Goal: Task Accomplishment & Management: Complete application form

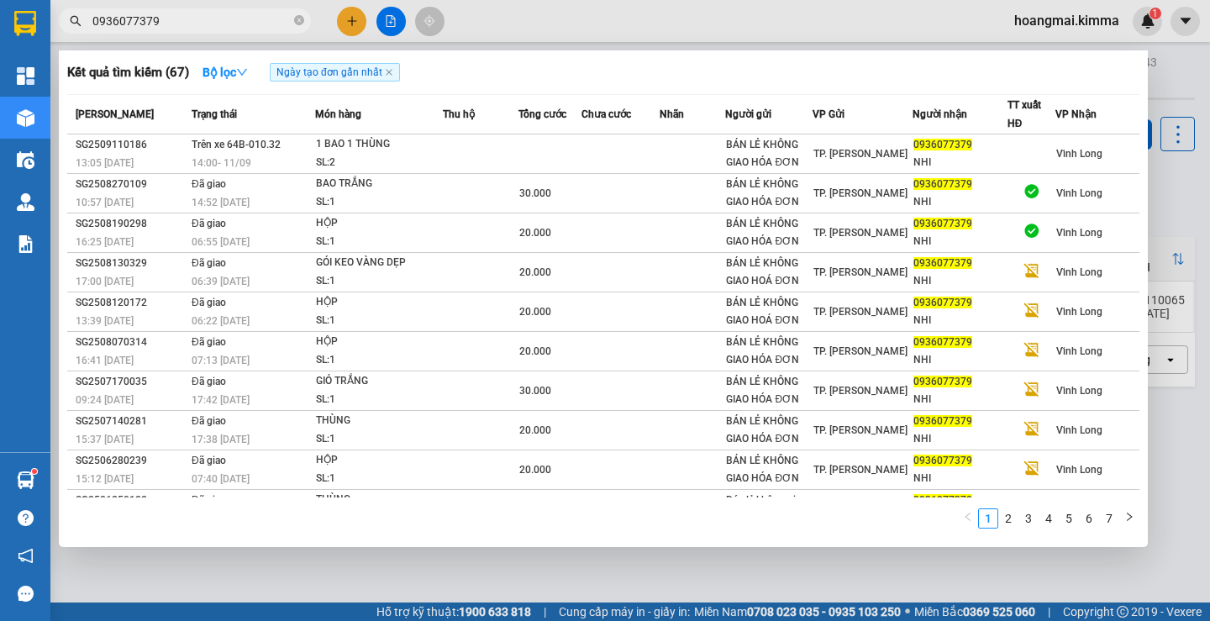
type input "0936077379"
click at [356, 22] on div at bounding box center [605, 310] width 1210 height 621
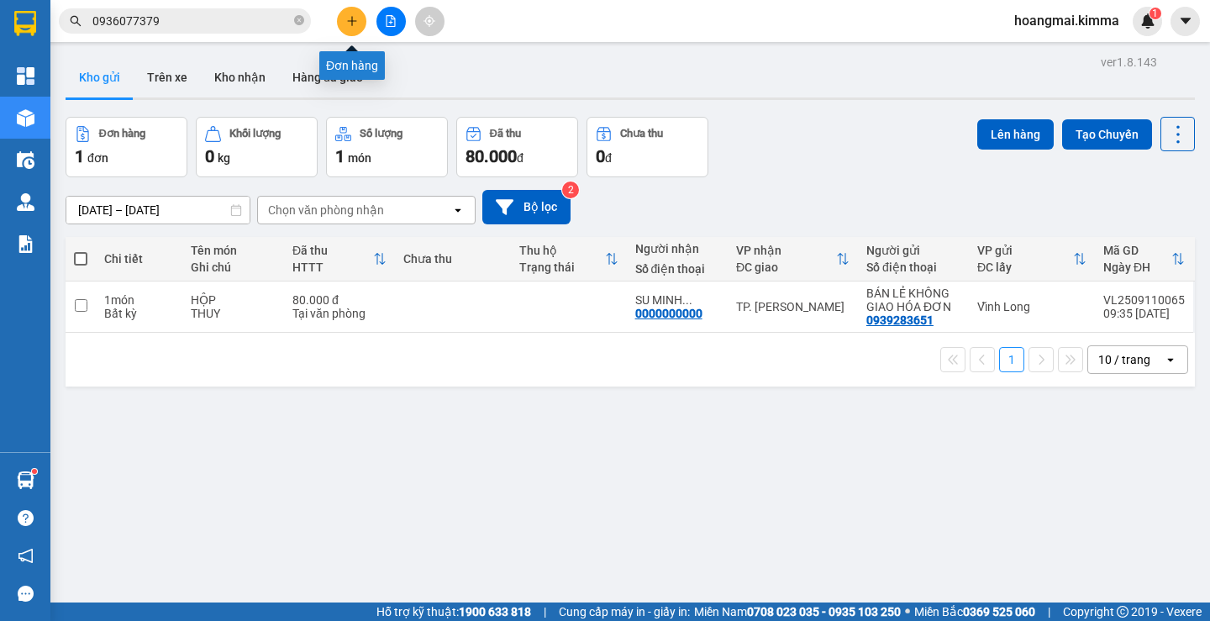
click at [356, 22] on icon "plus" at bounding box center [352, 21] width 12 height 12
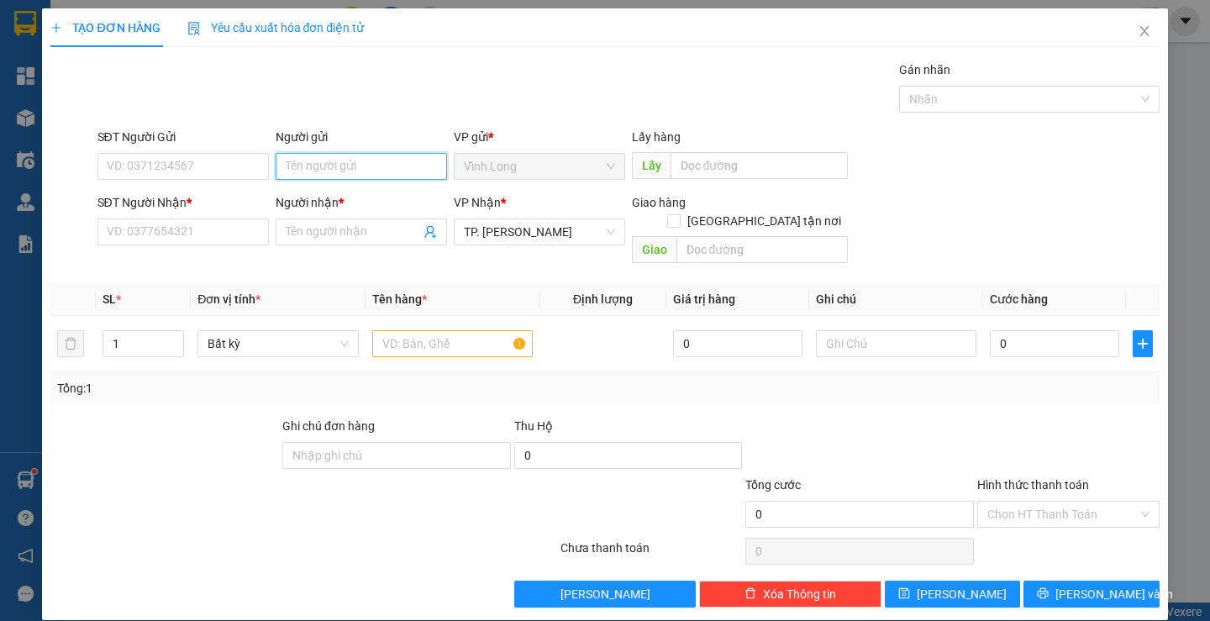
click at [315, 175] on input "Người gửi" at bounding box center [361, 166] width 171 height 27
type input "A BÌNH"
click at [172, 236] on input "SĐT Người Nhận *" at bounding box center [183, 232] width 171 height 27
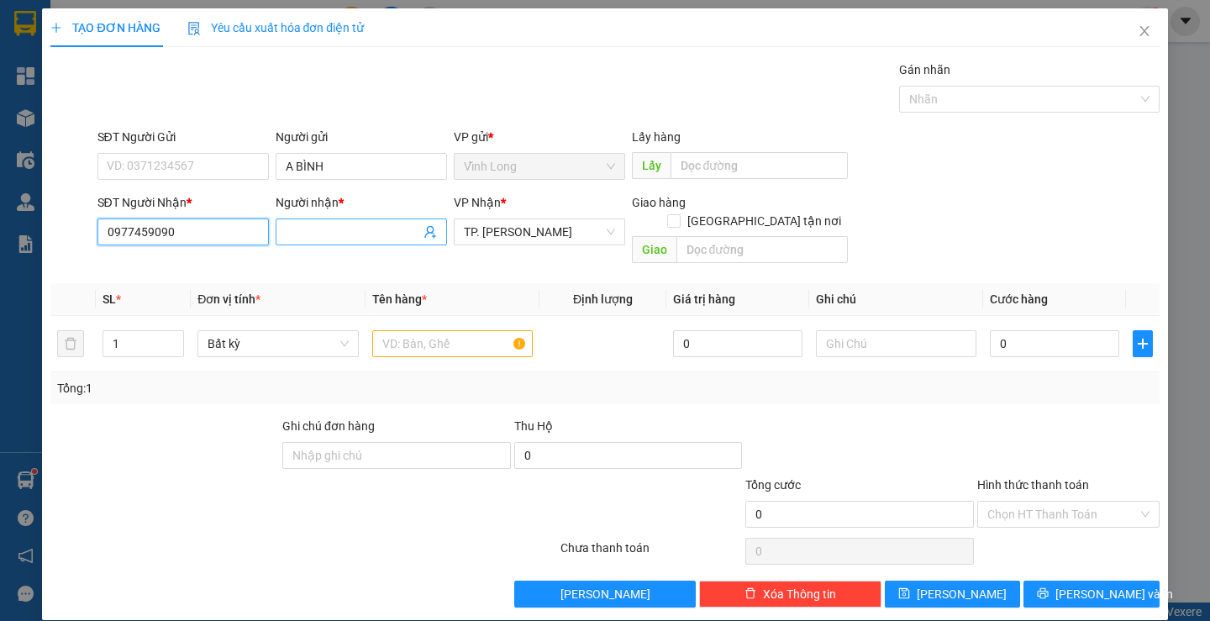
type input "0977459090"
click at [335, 237] on input "Người nhận *" at bounding box center [353, 232] width 134 height 18
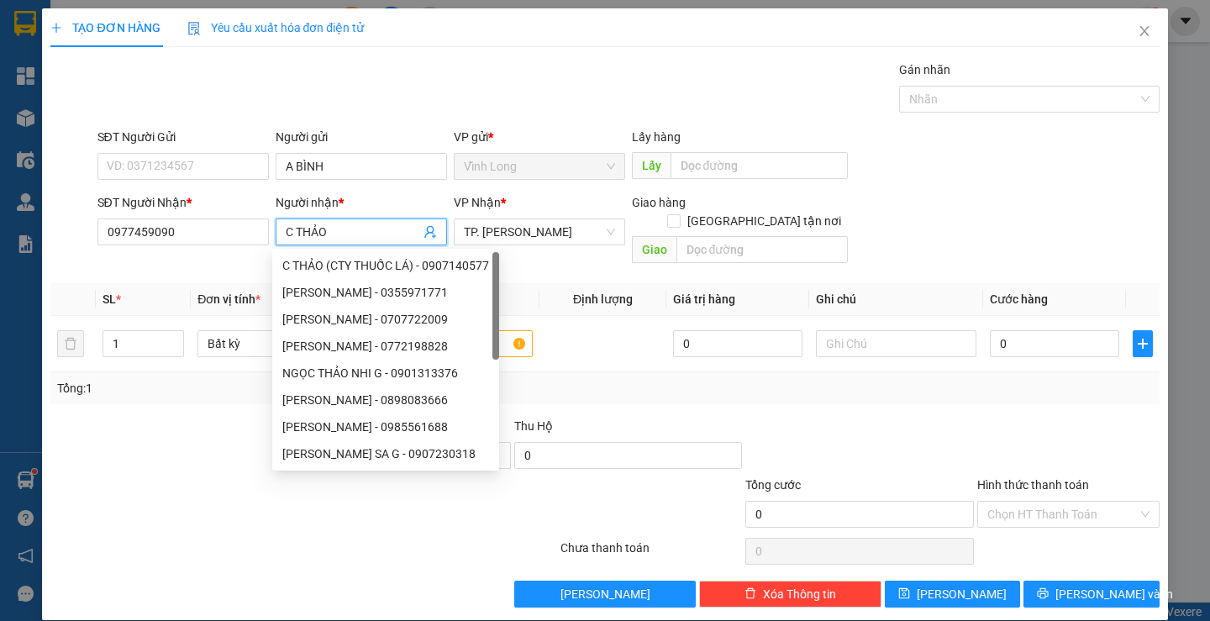
type input "C THẢO"
click at [499, 64] on div "Gói vận chuyển * Tiêu chuẩn Gán nhãn Nhãn" at bounding box center [628, 90] width 1069 height 59
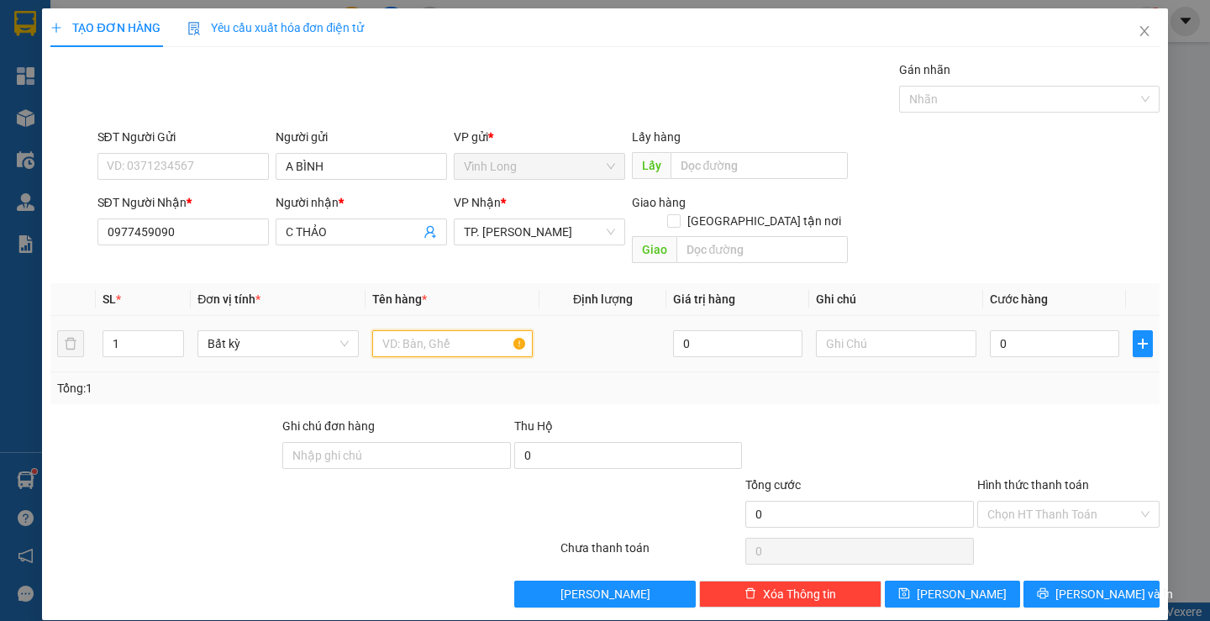
click at [473, 330] on input "text" at bounding box center [452, 343] width 161 height 27
type input "GÓI NP"
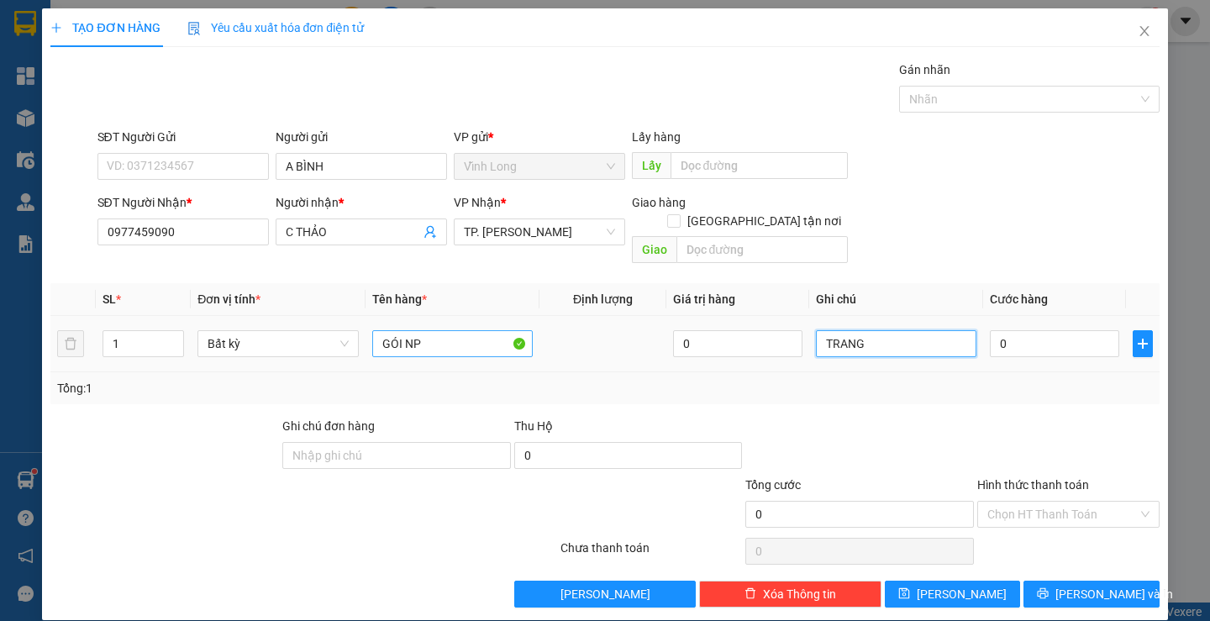
type input "TRANG"
type input "4"
type input "40"
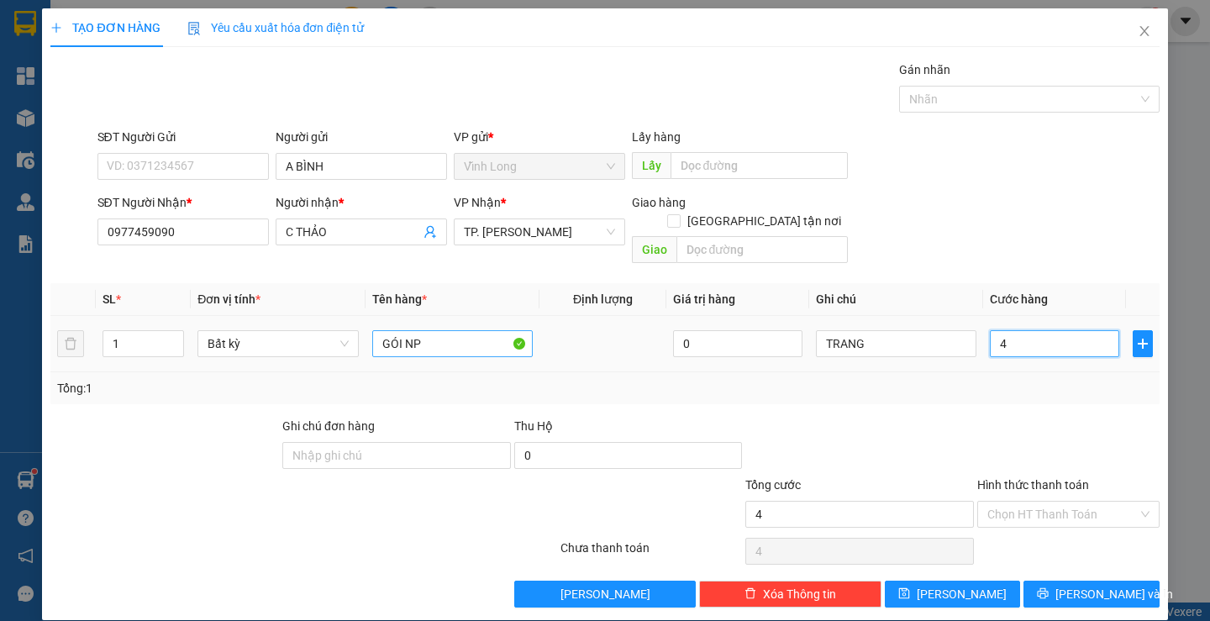
type input "40"
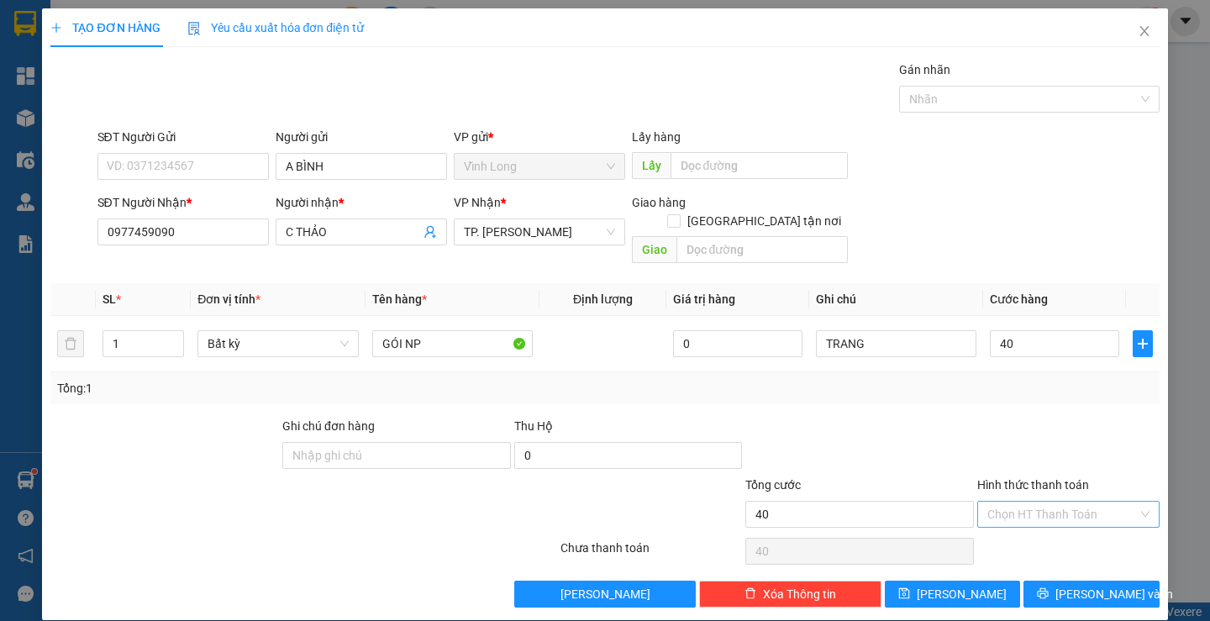
type input "40.000"
click at [1046, 509] on div "Chọn HT Thanh Toán" at bounding box center [1069, 514] width 182 height 27
click at [1041, 524] on div "Tại văn phòng" at bounding box center [1058, 529] width 160 height 18
type input "0"
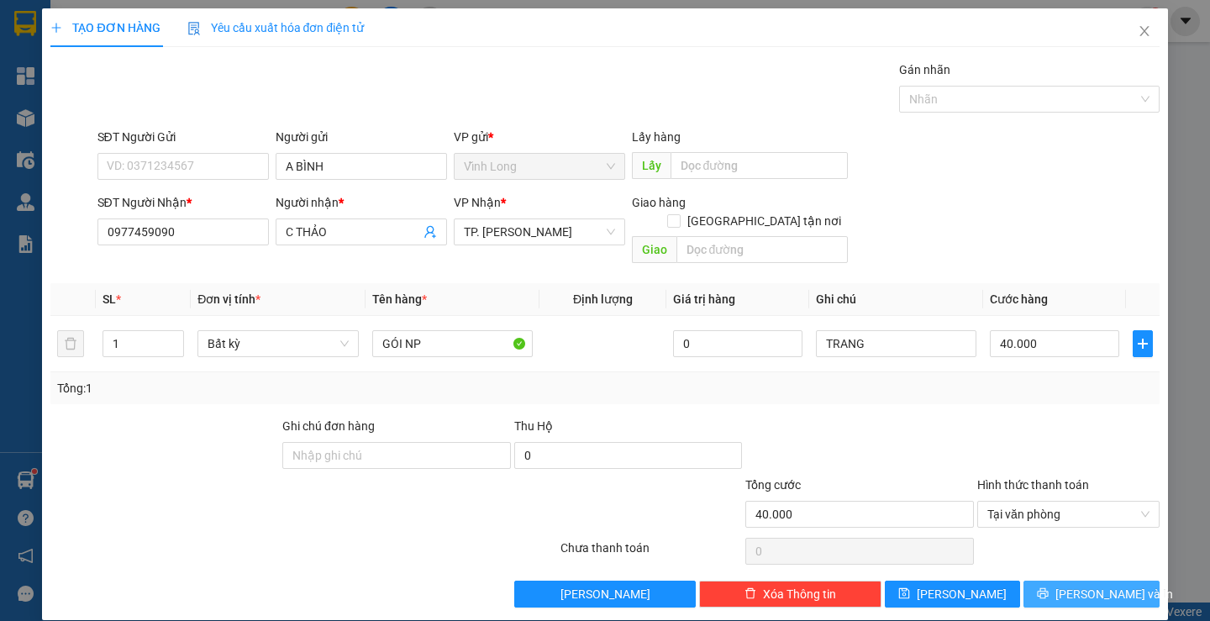
click at [1066, 585] on span "Lưu và In" at bounding box center [1115, 594] width 118 height 18
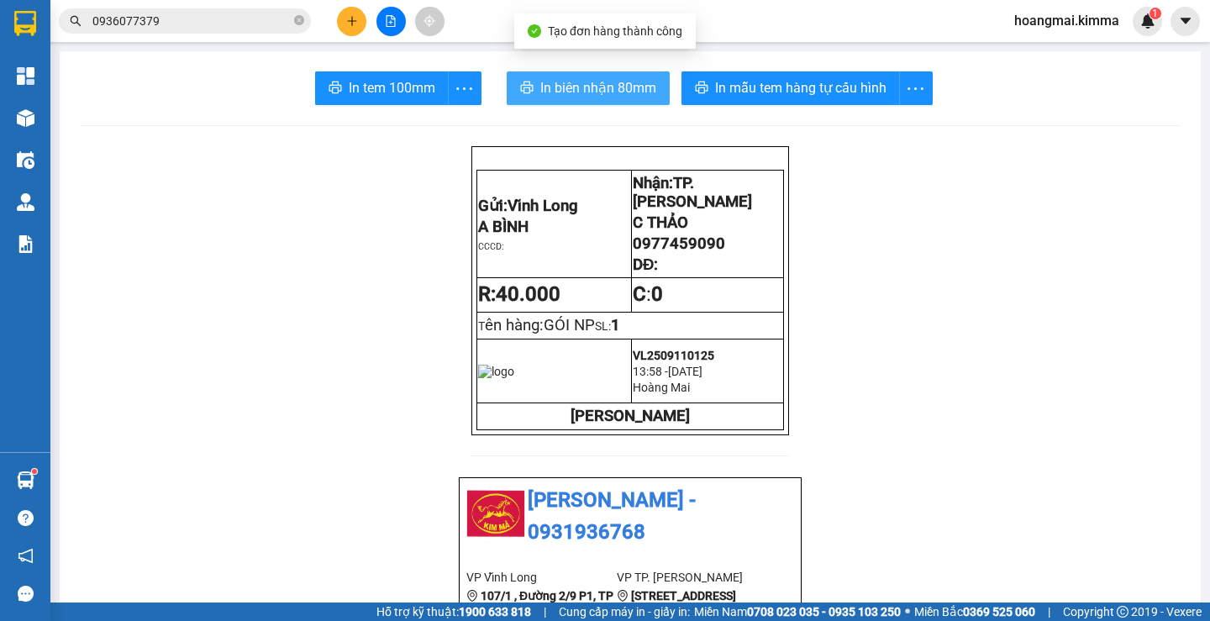
click at [570, 87] on span "In biên nhận 80mm" at bounding box center [598, 87] width 116 height 21
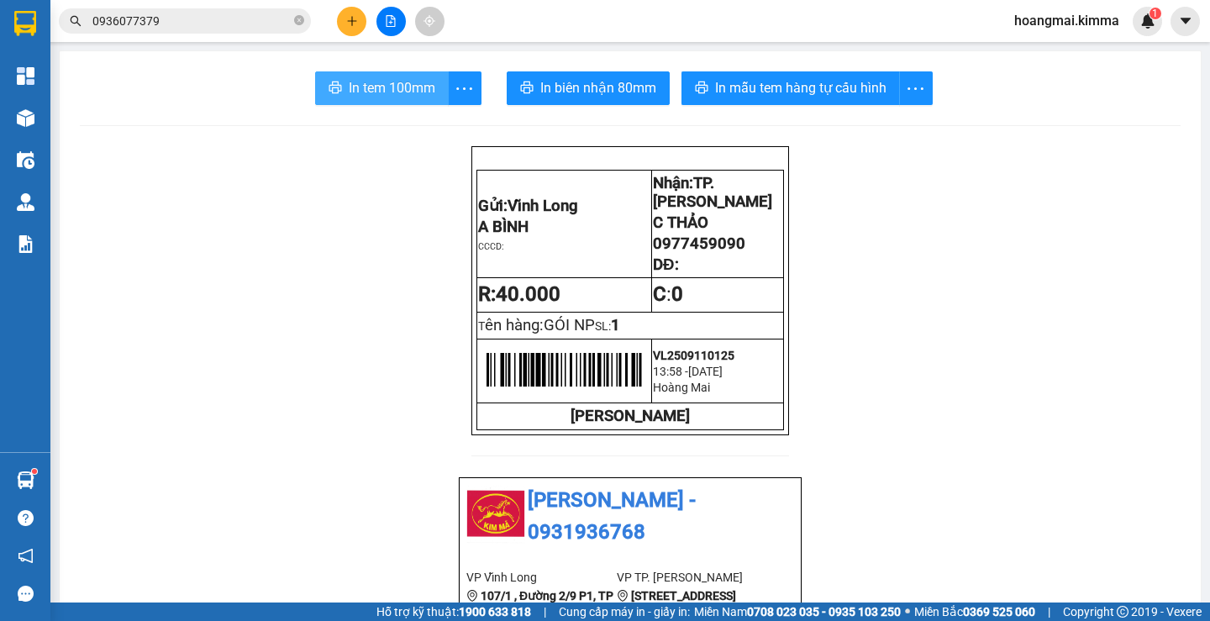
click at [383, 77] on span "In tem 100mm" at bounding box center [392, 87] width 87 height 21
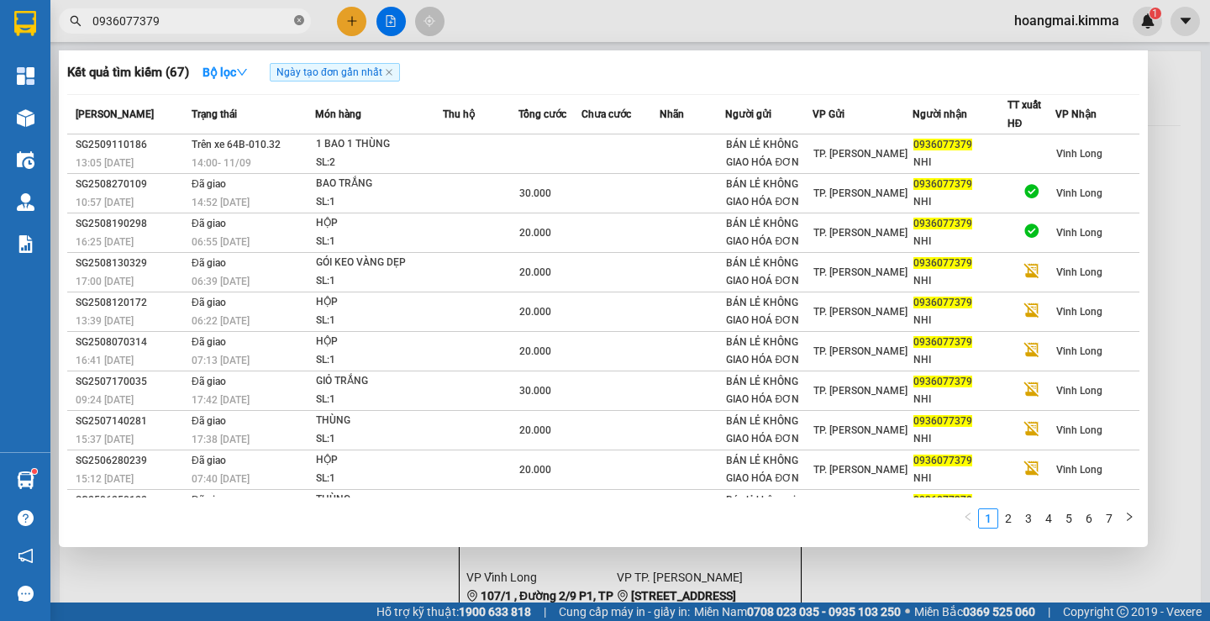
click at [298, 16] on icon "close-circle" at bounding box center [299, 20] width 10 height 10
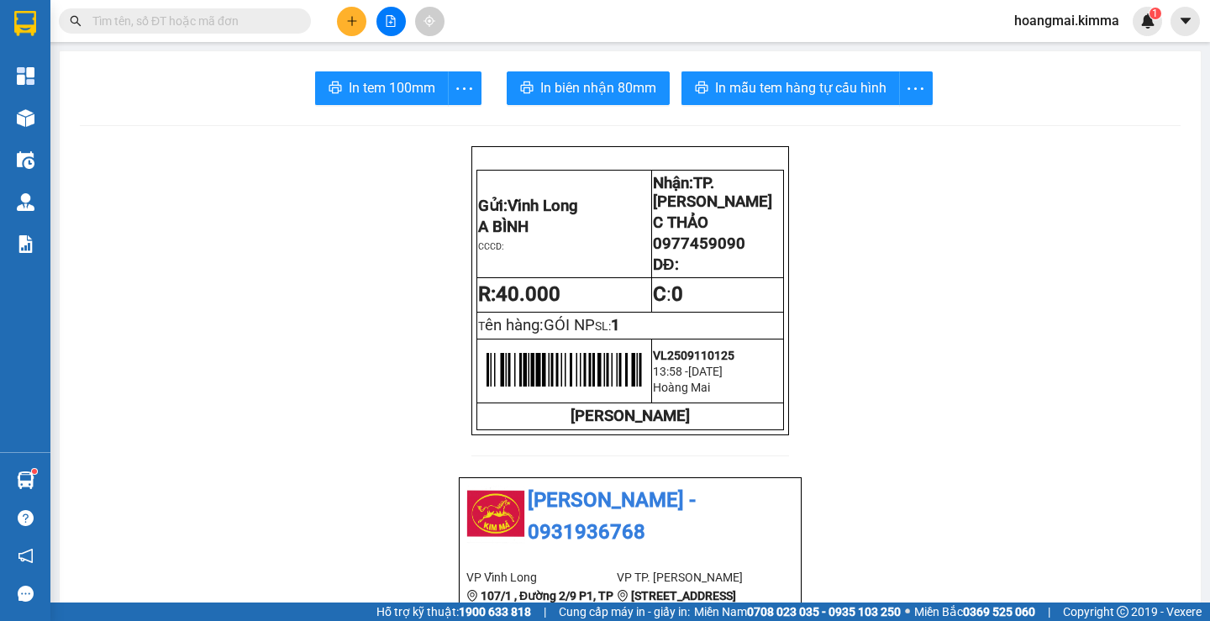
click at [265, 30] on span at bounding box center [185, 20] width 252 height 25
click at [258, 21] on input "text" at bounding box center [191, 21] width 198 height 18
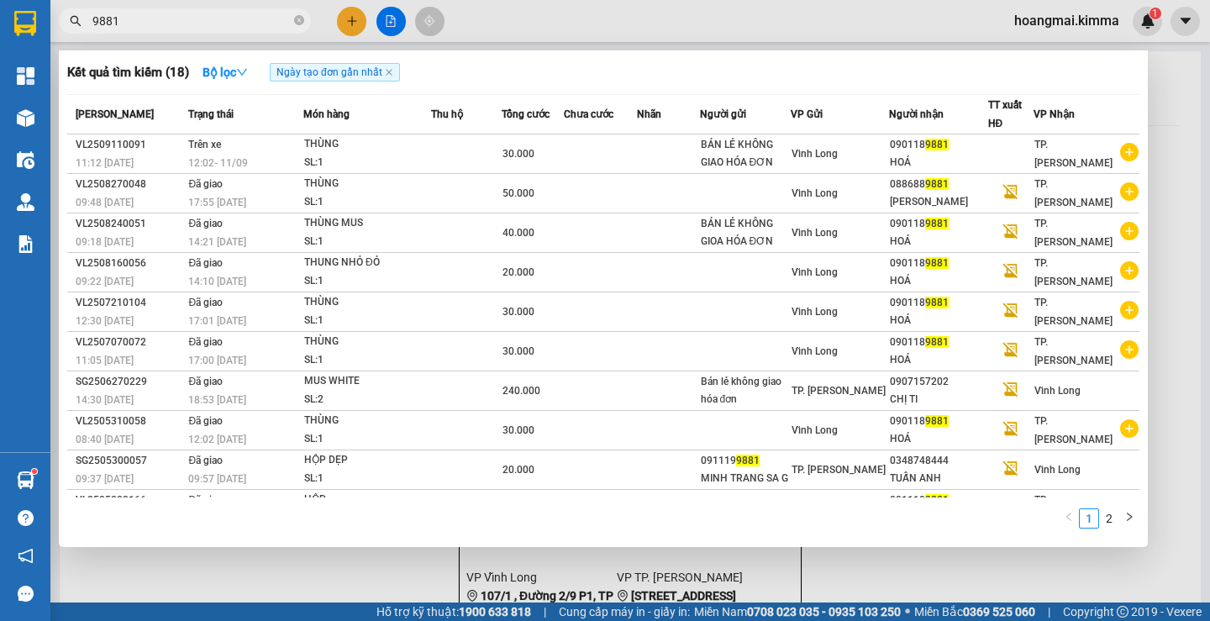
type input "9881"
click at [346, 23] on div at bounding box center [605, 310] width 1210 height 621
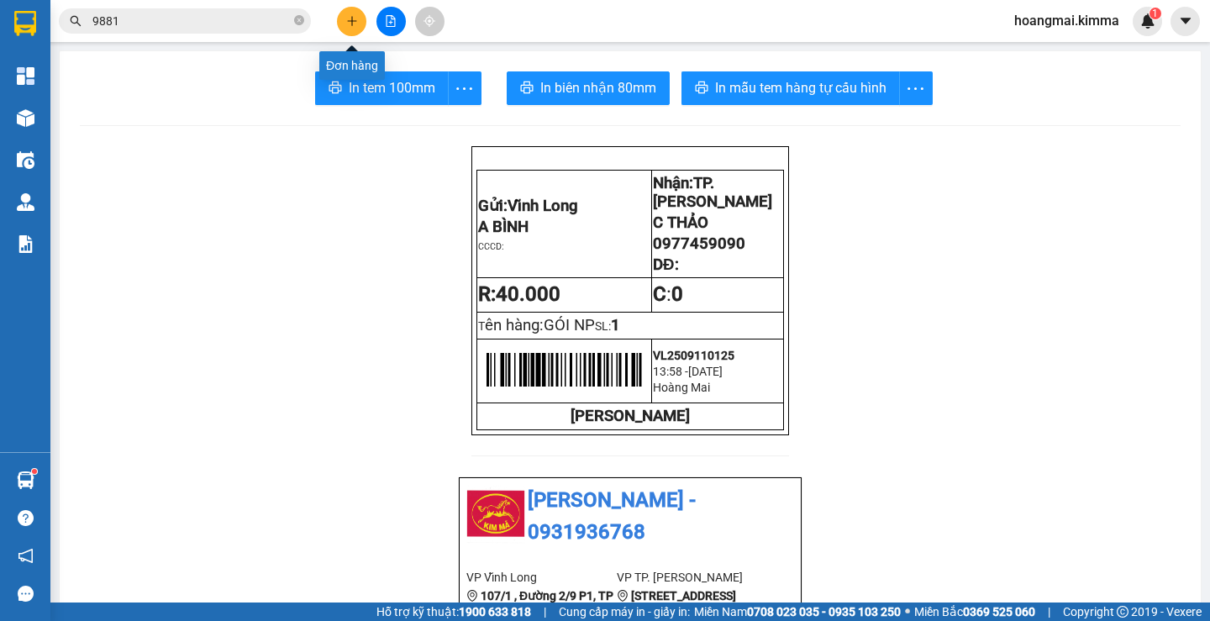
click at [346, 23] on icon "plus" at bounding box center [352, 21] width 12 height 12
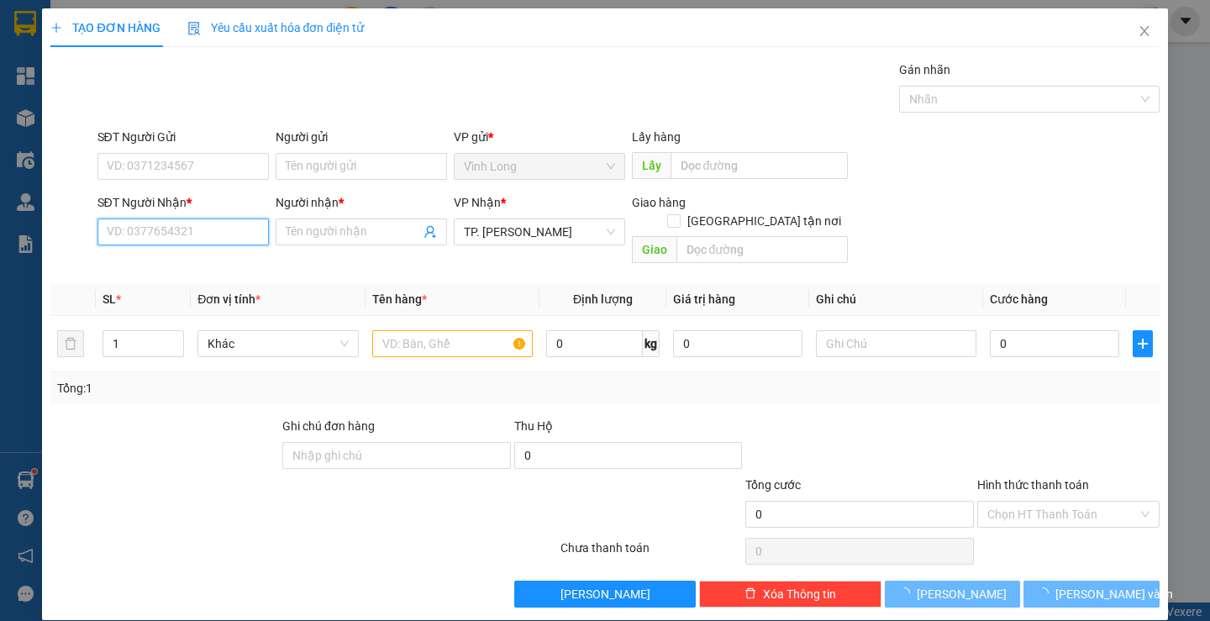
click at [181, 230] on input "SĐT Người Nhận *" at bounding box center [183, 232] width 171 height 27
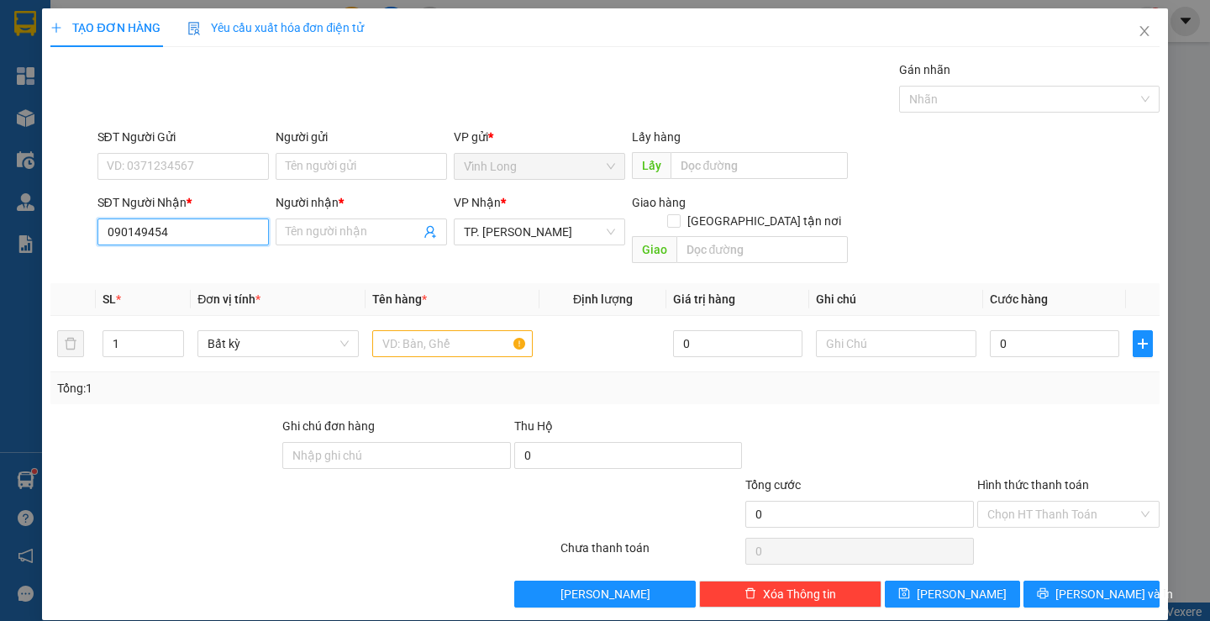
type input "0901494545"
click at [209, 262] on div "0901494545 - CHỊ VY" at bounding box center [199, 265] width 187 height 18
type input "CHỊ VY"
type input "0901494545"
click at [410, 330] on input "text" at bounding box center [452, 343] width 161 height 27
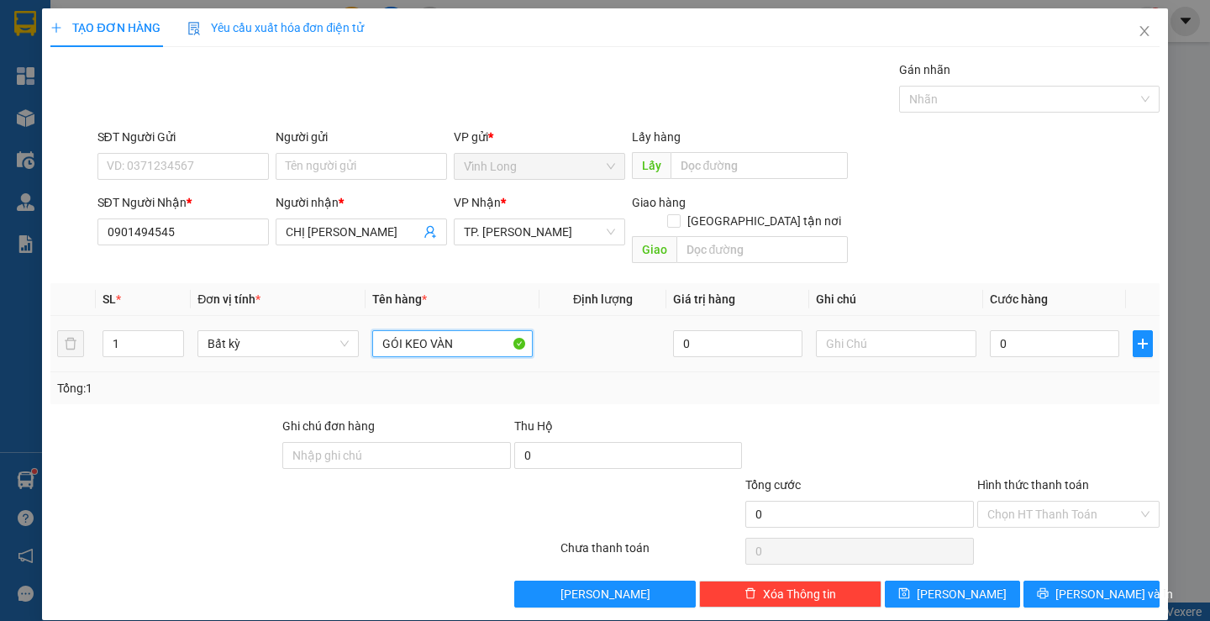
type input "GÓI KEO VÀNG"
type input "TRANG"
type input "2"
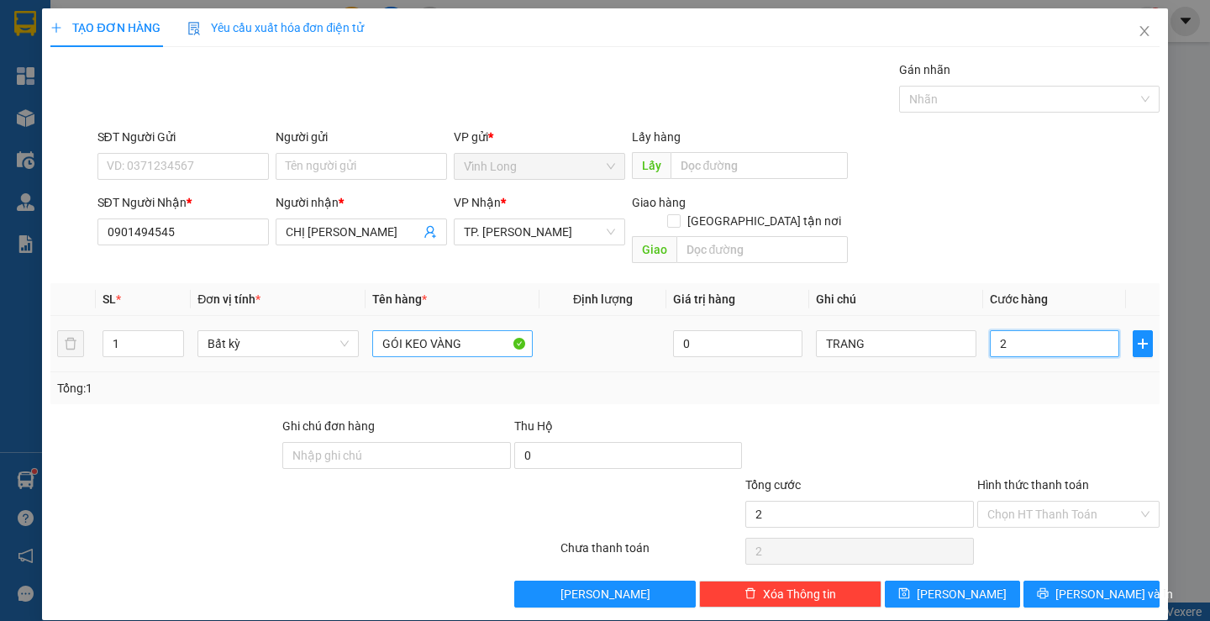
type input "20"
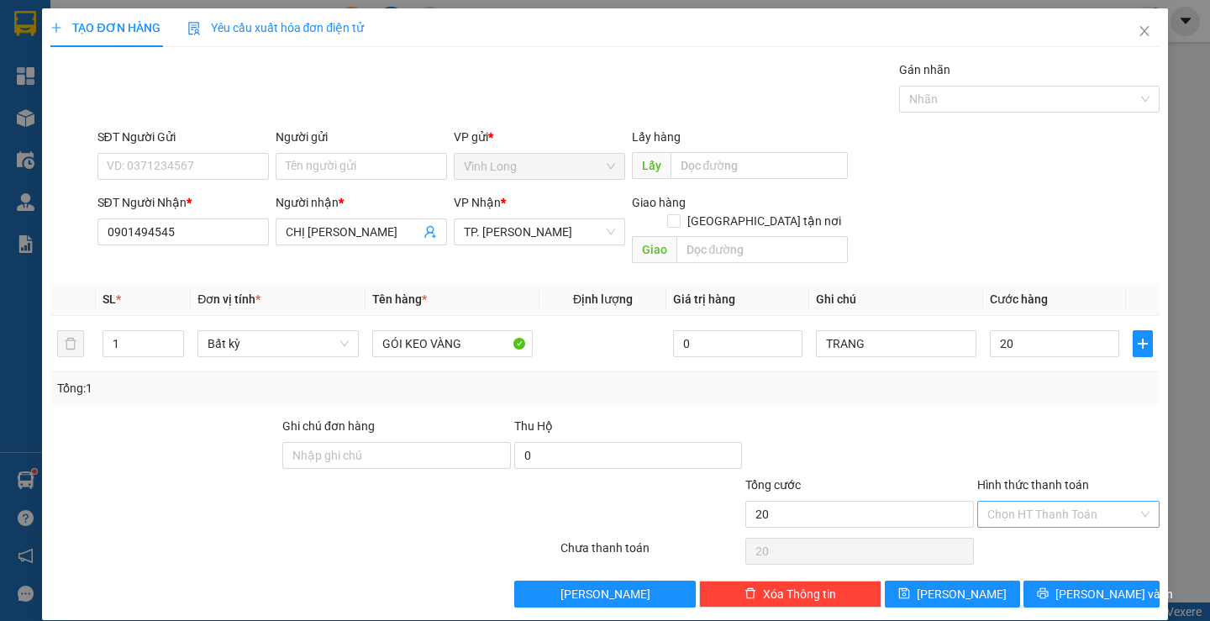
type input "20.000"
click at [1057, 502] on input "Hình thức thanh toán" at bounding box center [1063, 514] width 150 height 25
click at [1040, 525] on div "Tại văn phòng" at bounding box center [1058, 529] width 160 height 18
type input "0"
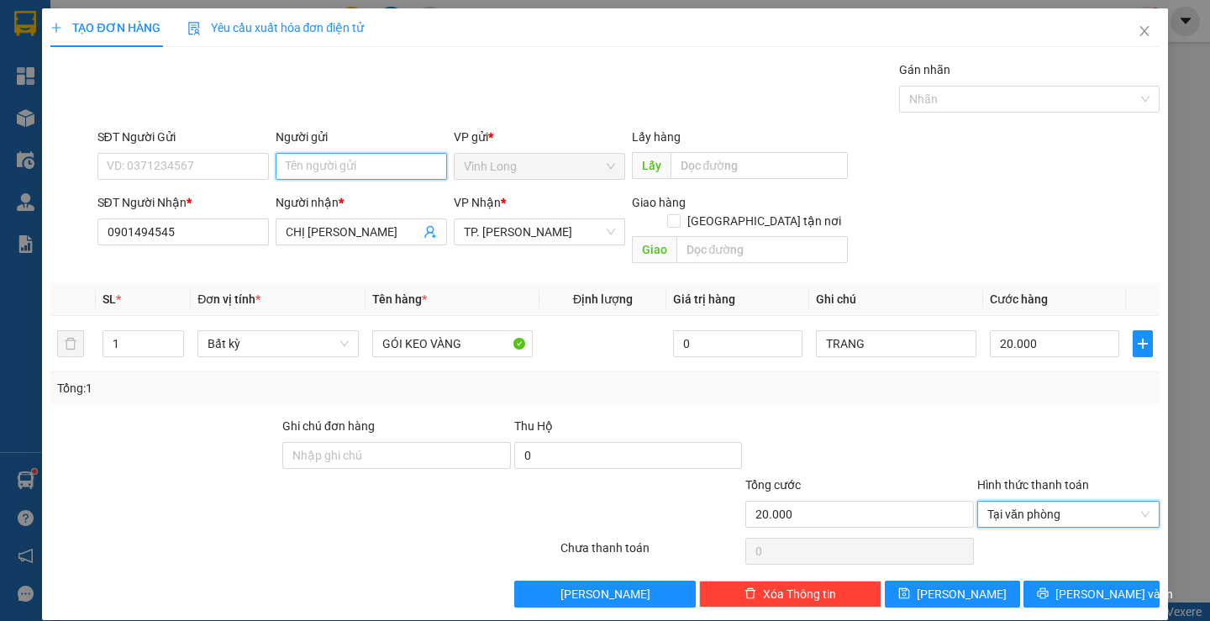
click at [400, 179] on input "Người gửi" at bounding box center [361, 166] width 171 height 27
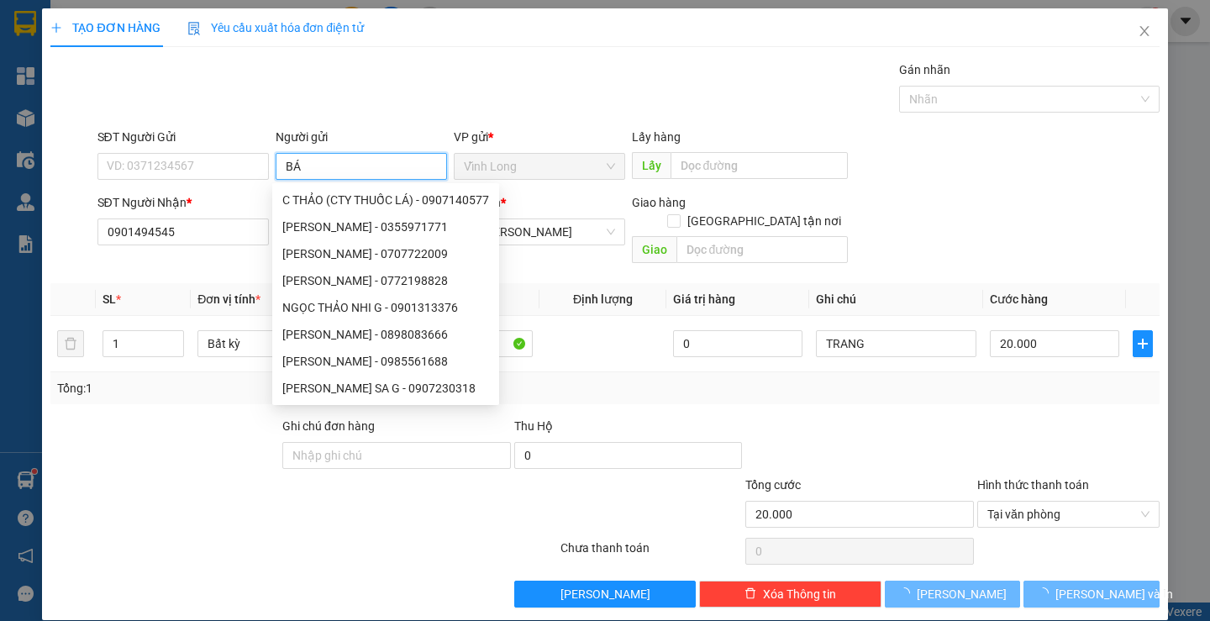
type input "BÁN"
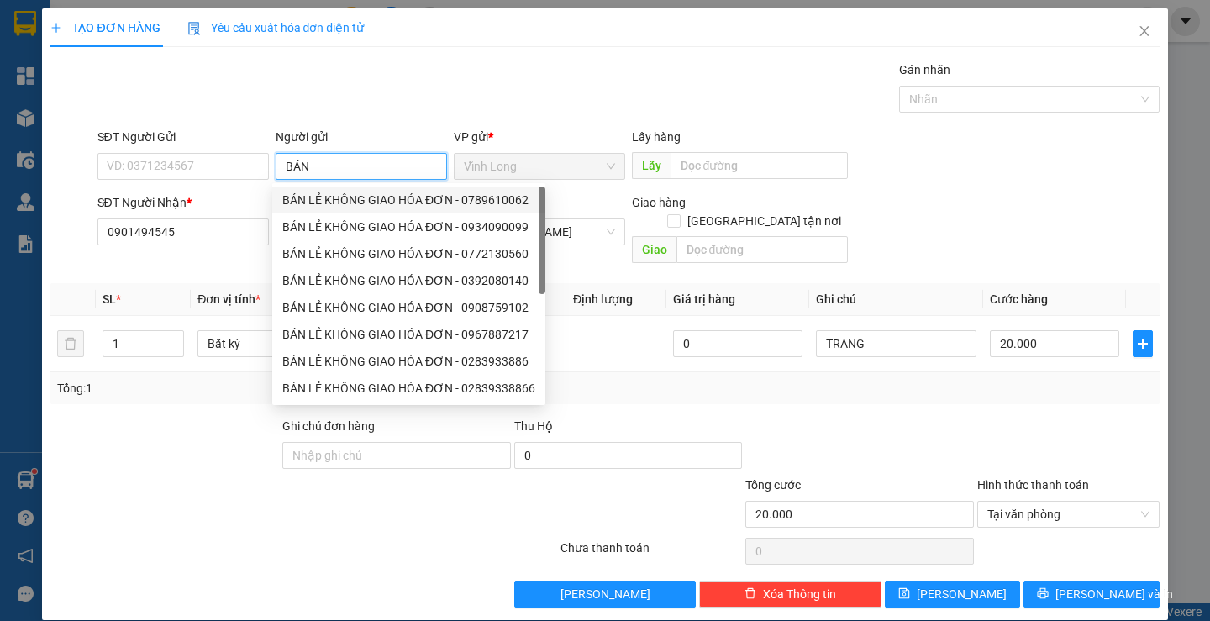
click at [381, 192] on div "BÁN LẺ KHÔNG GIAO HÓA ĐƠN - 0789610062" at bounding box center [408, 200] width 253 height 18
type input "0789610062"
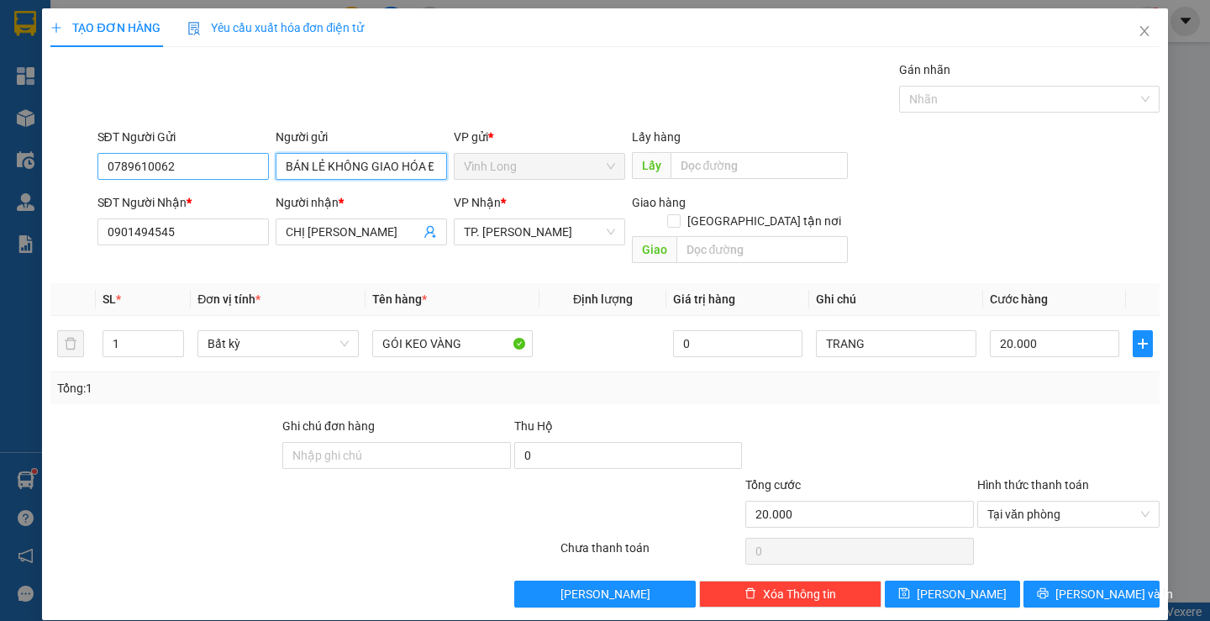
type input "BÁN LẺ KHÔNG GIAO HÓA ĐƠN"
drag, startPoint x: 224, startPoint y: 166, endPoint x: 0, endPoint y: 165, distance: 224.4
click at [0, 166] on div "TẠO ĐƠN HÀNG Yêu cầu xuất hóa đơn điện tử Transit Pickup Surcharge Ids Transit …" at bounding box center [605, 310] width 1210 height 621
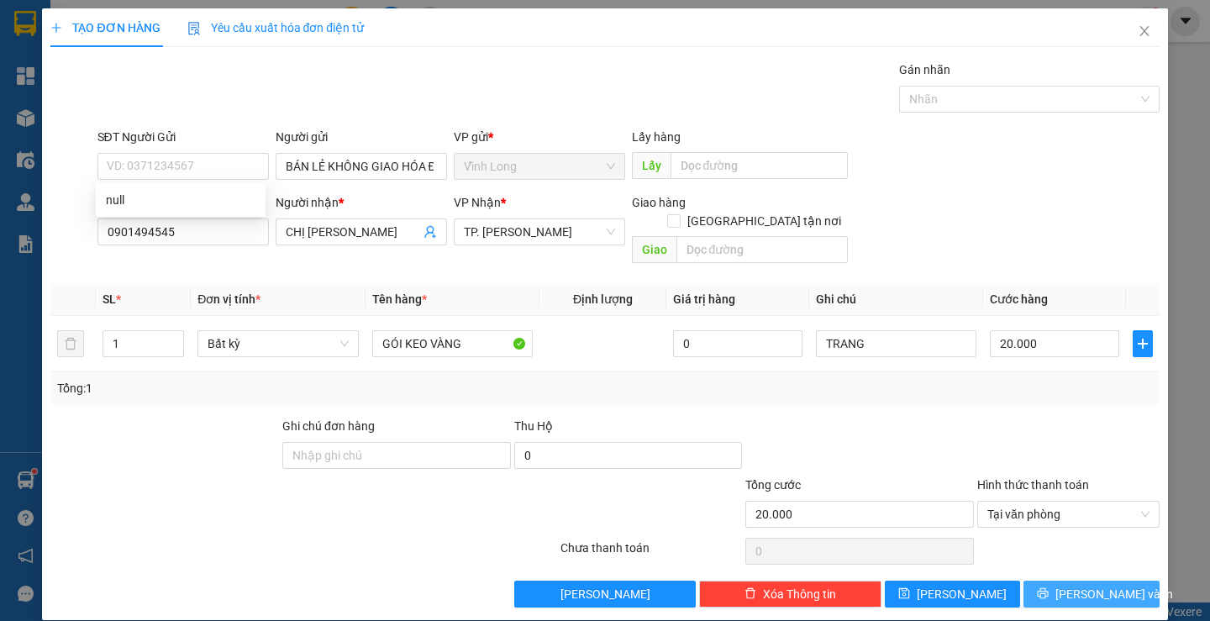
click at [1070, 585] on span "Lưu và In" at bounding box center [1115, 594] width 118 height 18
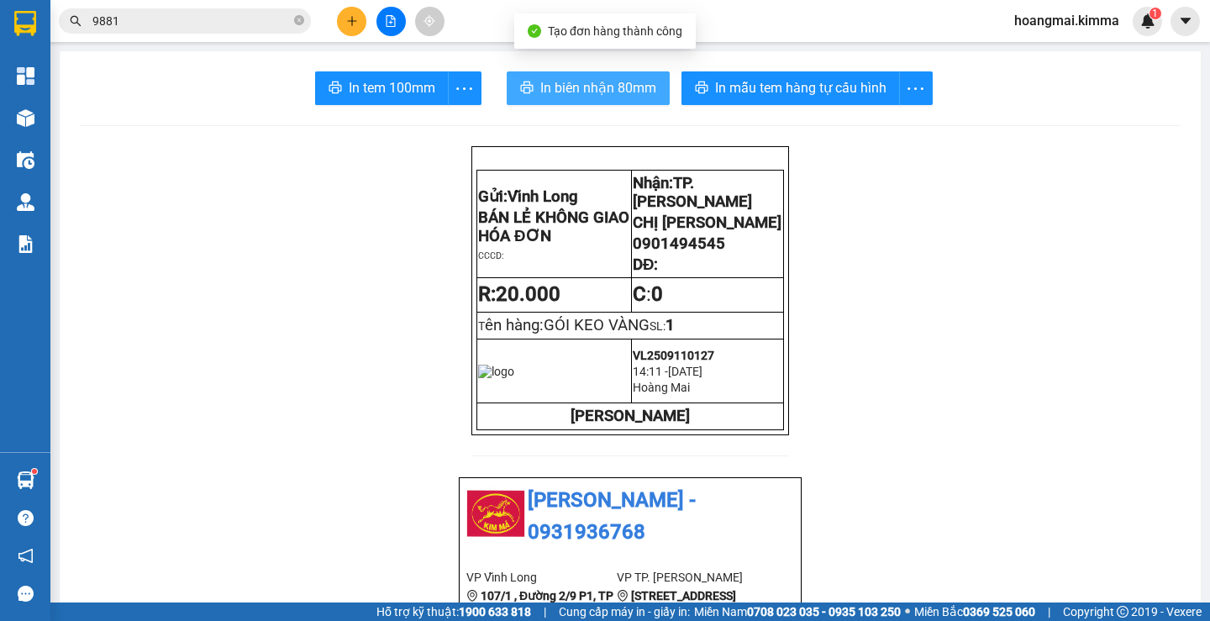
click at [547, 80] on span "In biên nhận 80mm" at bounding box center [598, 87] width 116 height 21
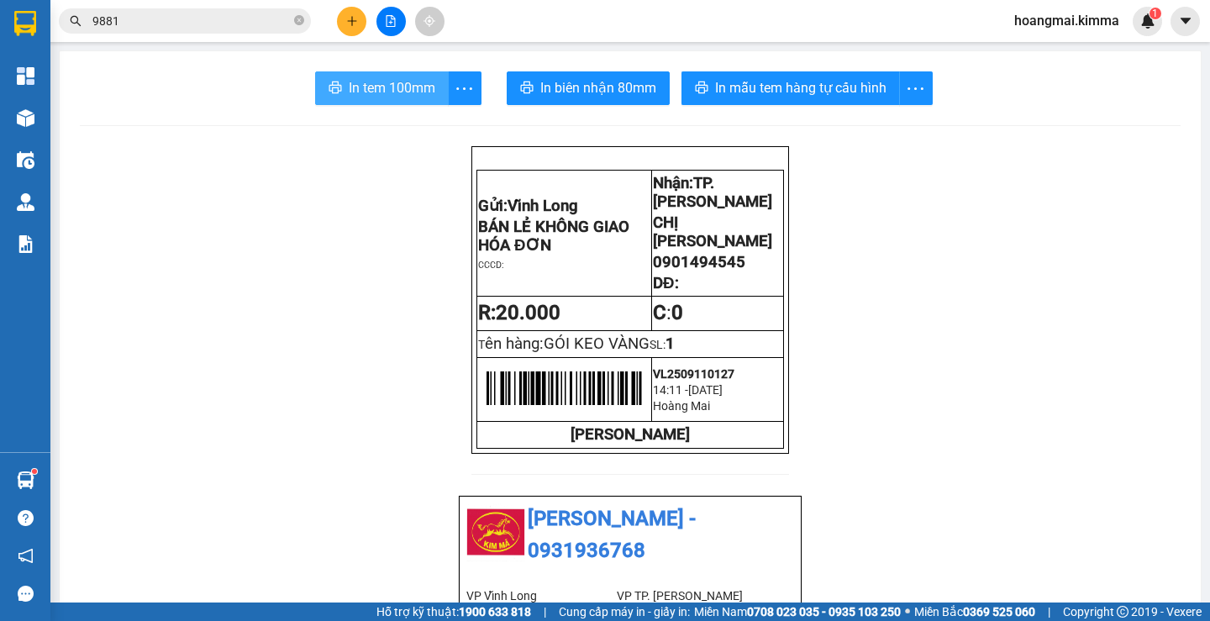
click at [397, 82] on span "In tem 100mm" at bounding box center [392, 87] width 87 height 21
click at [348, 23] on icon "plus" at bounding box center [352, 21] width 12 height 12
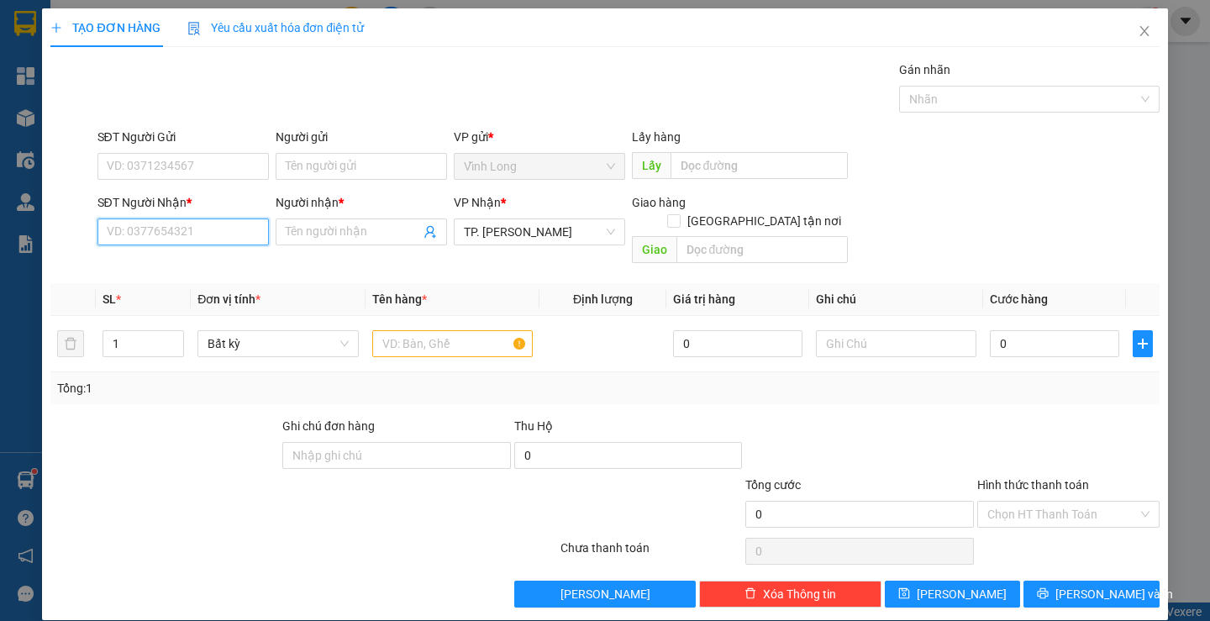
click at [206, 220] on input "SĐT Người Nhận *" at bounding box center [183, 232] width 171 height 27
click at [221, 249] on div "SĐT Người Nhận * VD: 0377654321" at bounding box center [183, 222] width 171 height 59
click at [213, 239] on input "SĐT Người Nhận *" at bounding box center [183, 232] width 171 height 27
type input "0707384567"
click at [218, 266] on div "0707384567 - KIM NGỌC" at bounding box center [189, 265] width 166 height 18
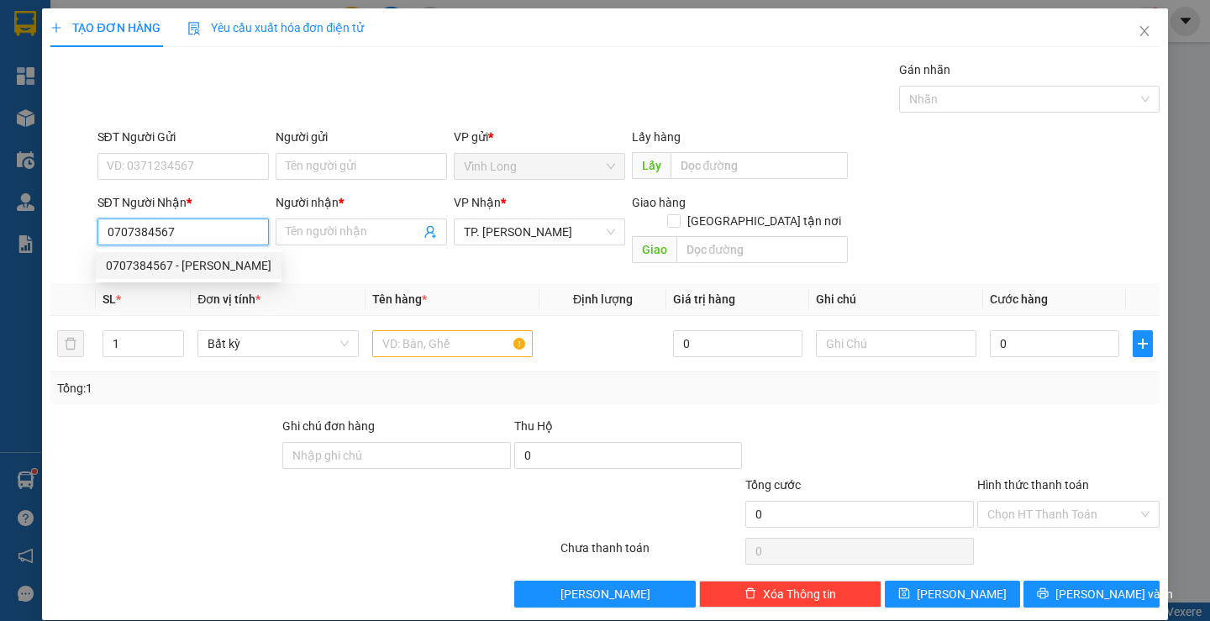
type input "KIM NGỌC"
type input "0707384567"
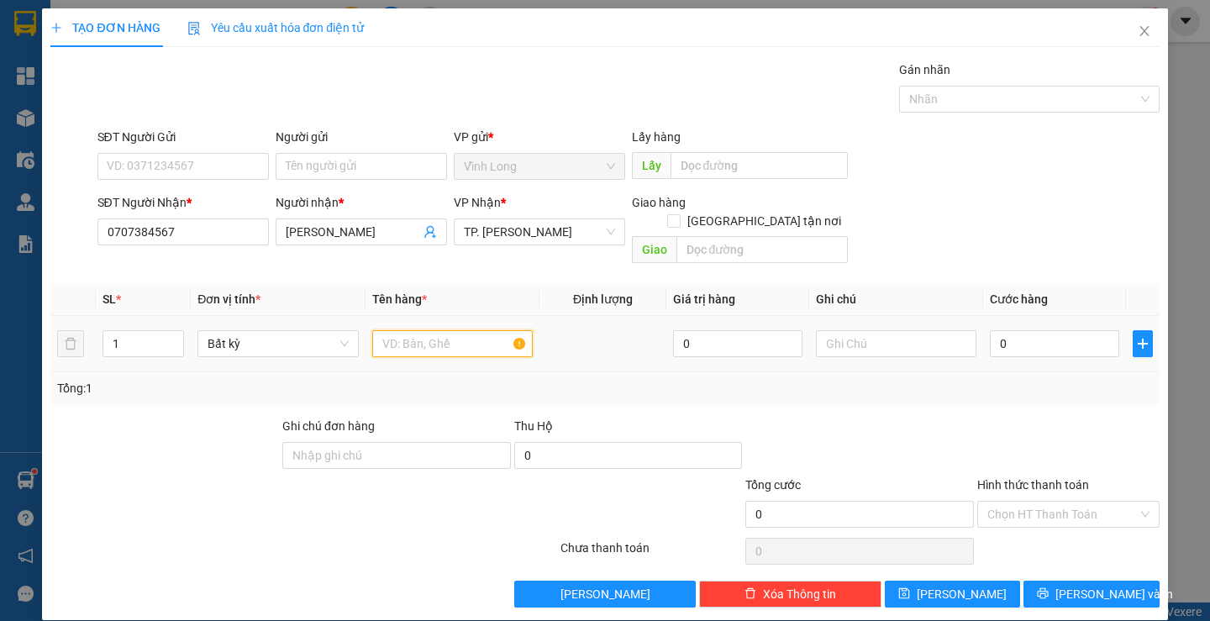
click at [393, 330] on input "text" at bounding box center [452, 343] width 161 height 27
type input "O"
type input "PHPNG BÌ"
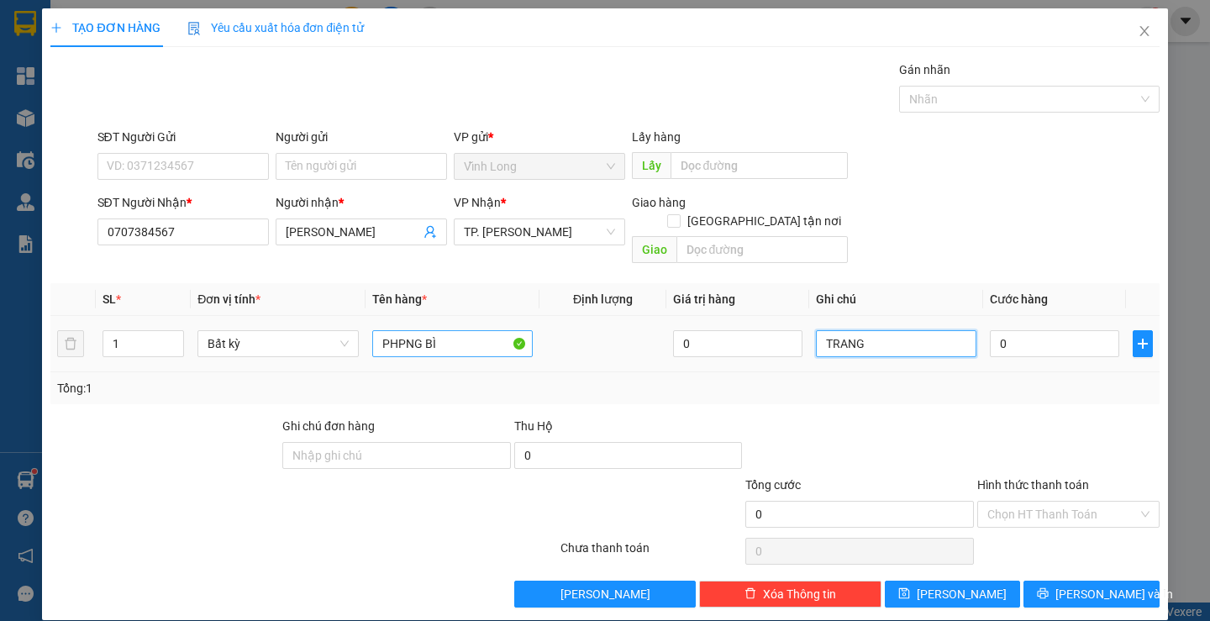
type input "TRANG"
type input "2"
type input "2.000"
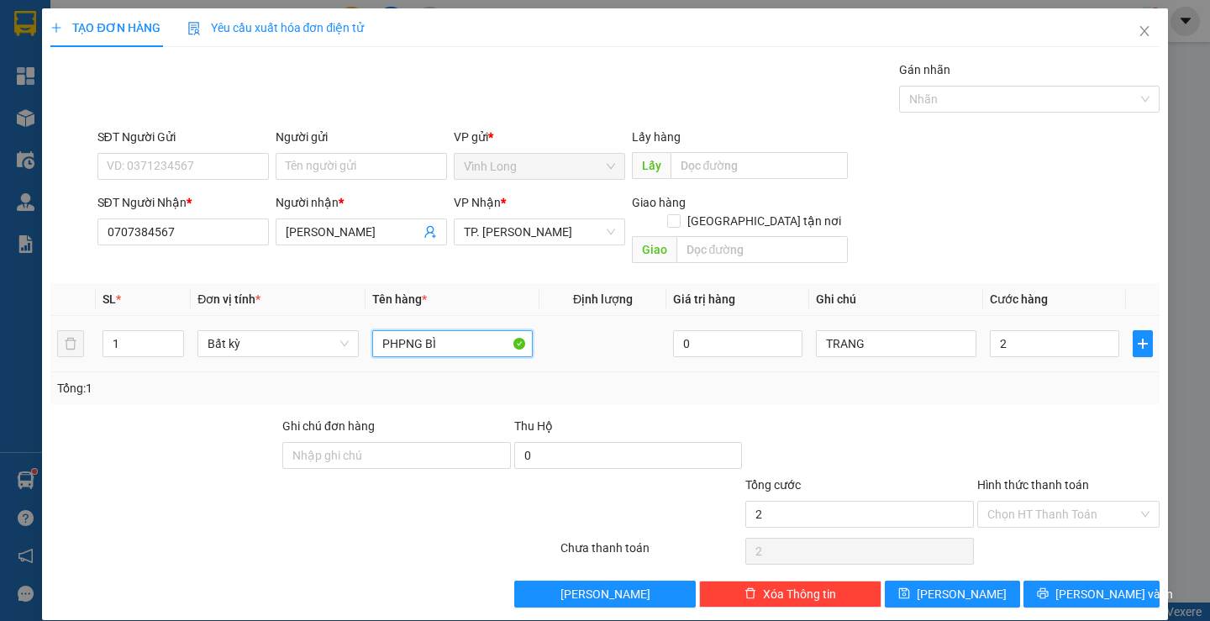
type input "2.000"
click at [396, 330] on input "PHPNG BÌ" at bounding box center [452, 343] width 161 height 27
type input "PHONG BÌ"
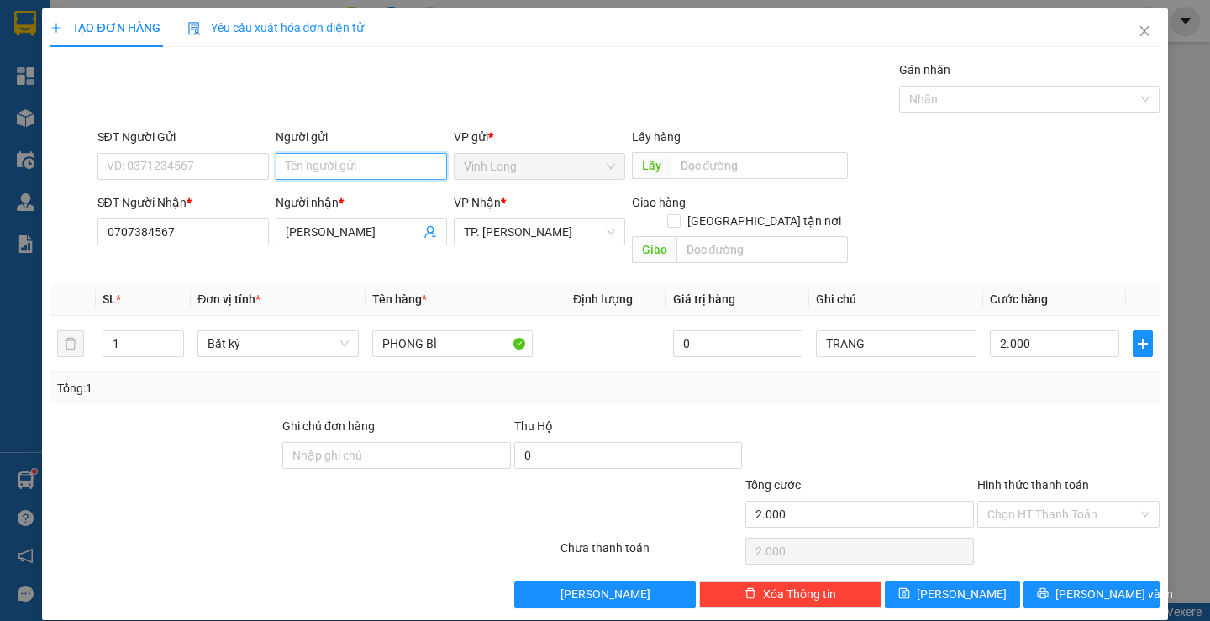
click at [344, 161] on input "Người gửi" at bounding box center [361, 166] width 171 height 27
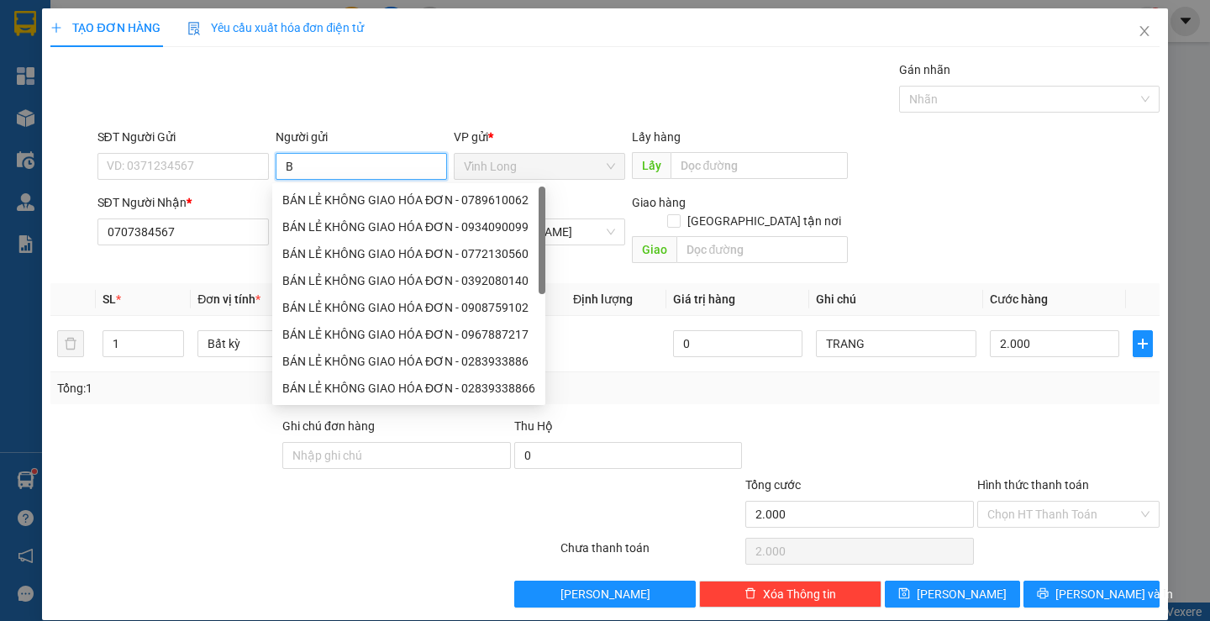
type input "BÁ"
click at [327, 203] on div "BÁN LẺ KHÔNG GIAO HÓA ĐƠN - 0789610062" at bounding box center [408, 200] width 253 height 18
type input "0789610062"
type input "BÁN LẺ KHÔNG GIAO HÓA ĐƠN"
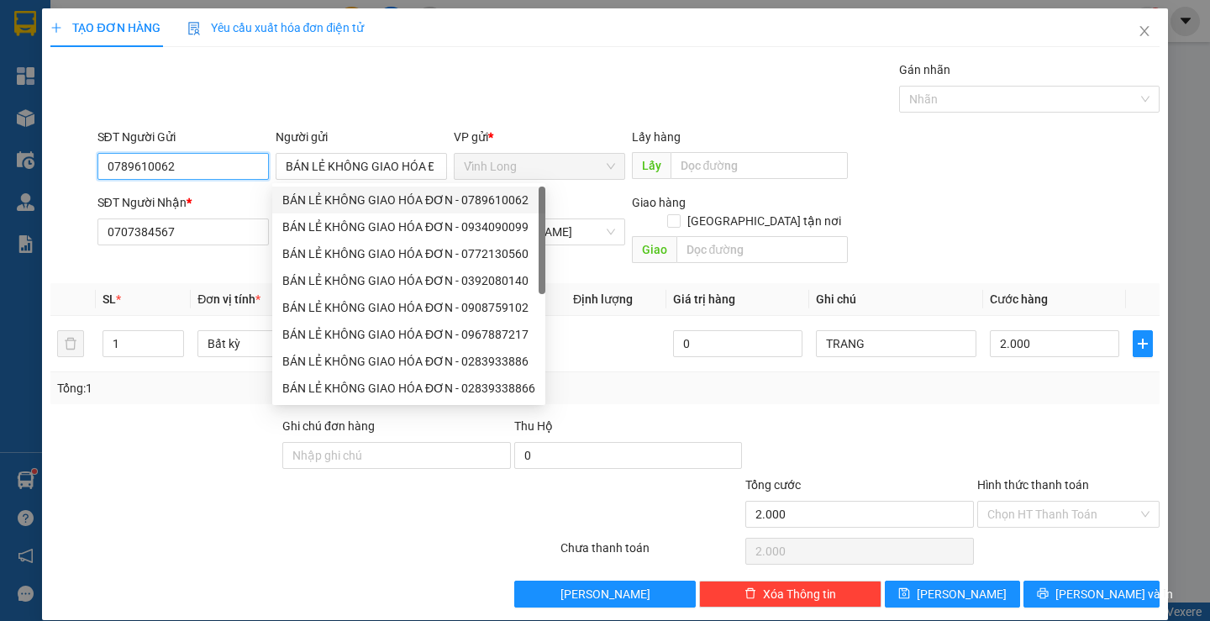
drag, startPoint x: 222, startPoint y: 172, endPoint x: 13, endPoint y: 171, distance: 209.3
click at [50, 171] on div "SĐT Người Gửi 0789610062 Người gửi BÁN LẺ KHÔNG GIAO HÓA ĐƠN BÁN LẺ KHÔNG GIAO …" at bounding box center [605, 157] width 1112 height 59
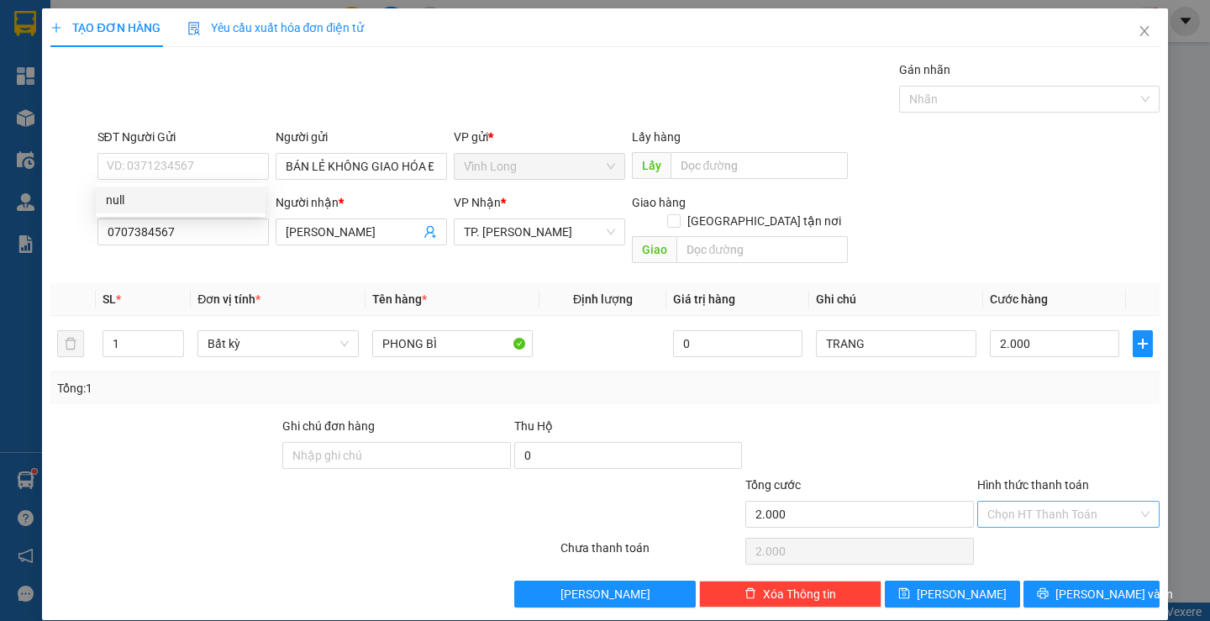
click at [1009, 502] on input "Hình thức thanh toán" at bounding box center [1063, 514] width 150 height 25
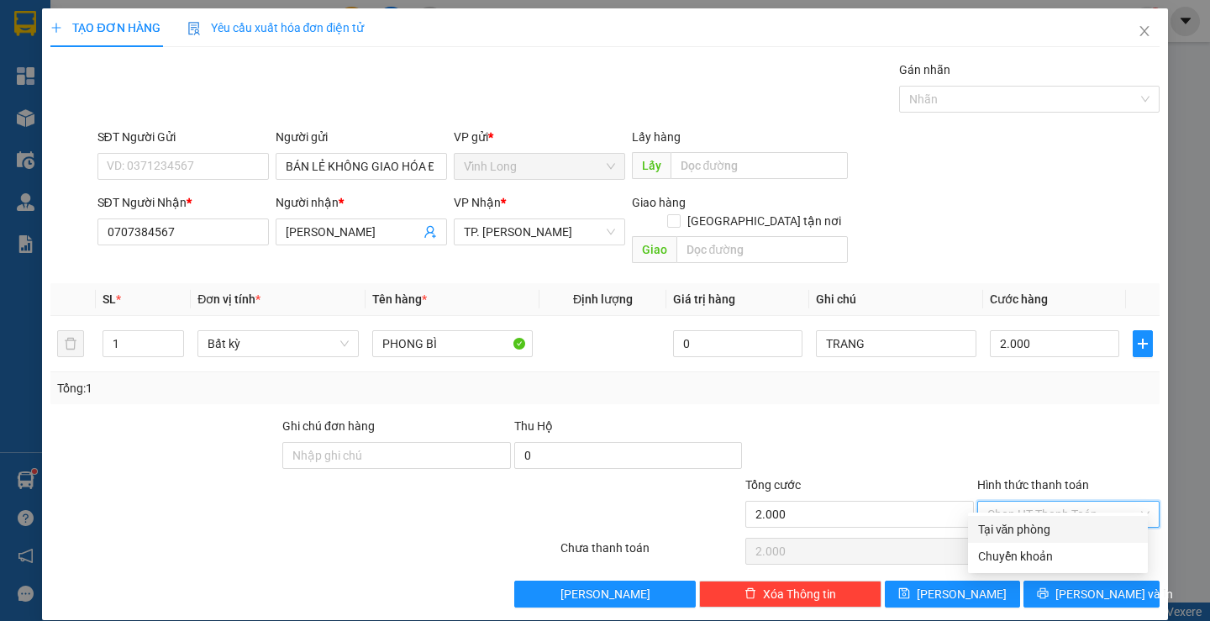
click at [1015, 527] on div "Tại văn phòng" at bounding box center [1058, 529] width 160 height 18
type input "0"
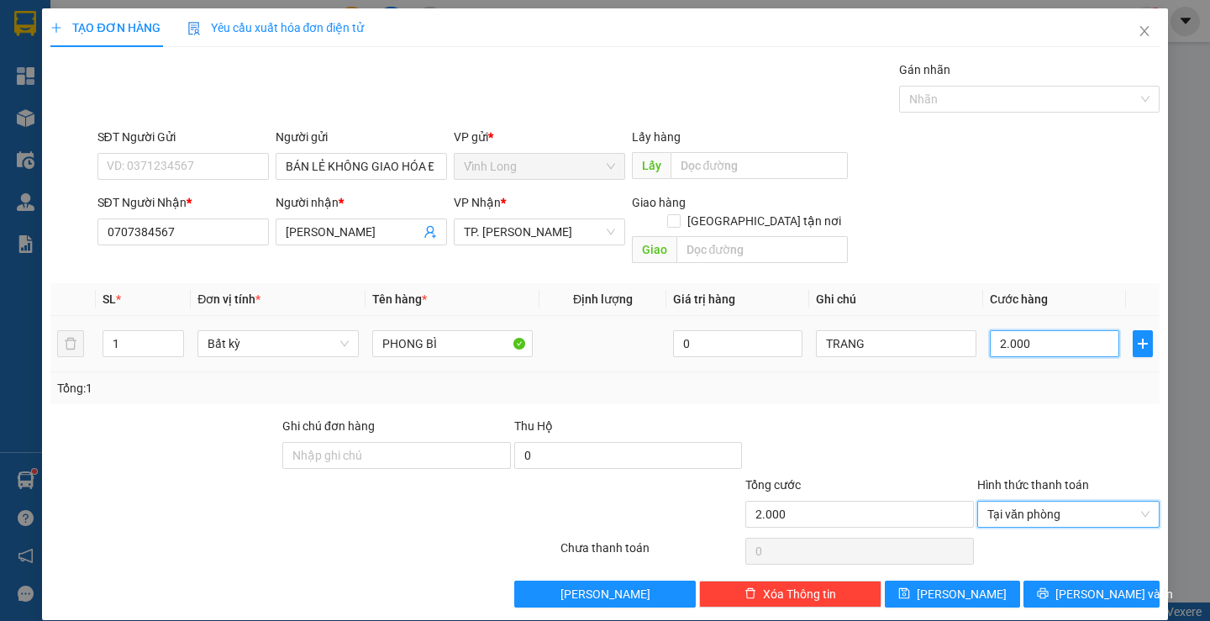
click at [1026, 335] on input "2.000" at bounding box center [1054, 343] width 129 height 27
type input "2"
type input "20"
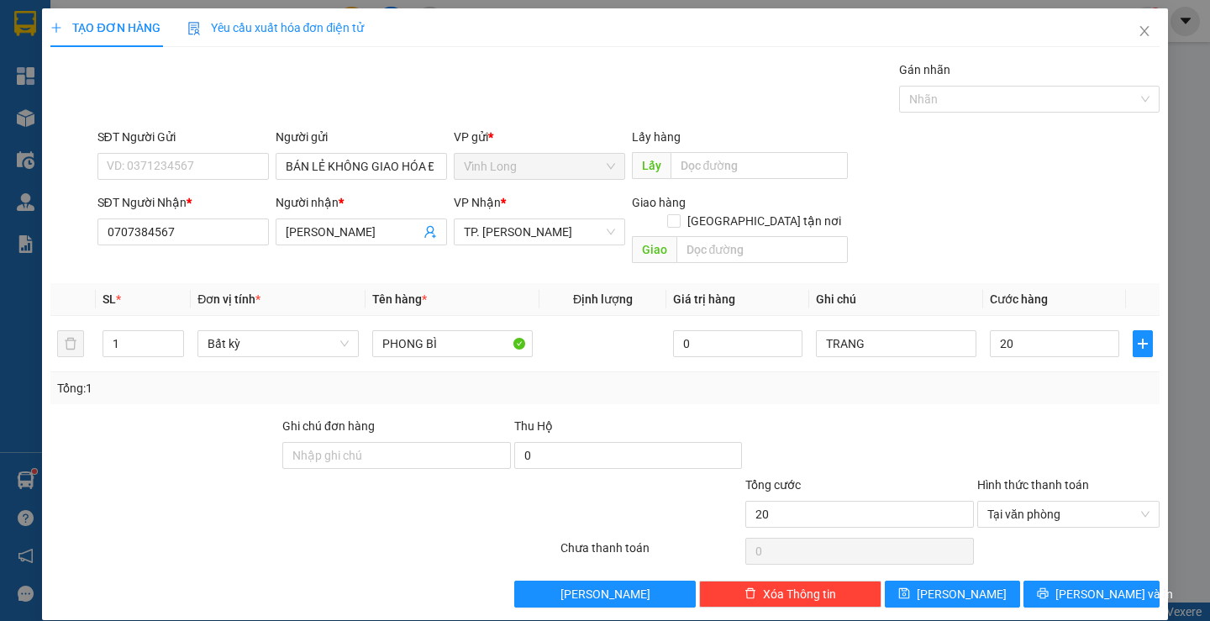
type input "20.000"
click at [1026, 379] on div "Tổng: 1" at bounding box center [604, 388] width 1095 height 18
click at [1062, 581] on button "Lưu và In" at bounding box center [1091, 594] width 135 height 27
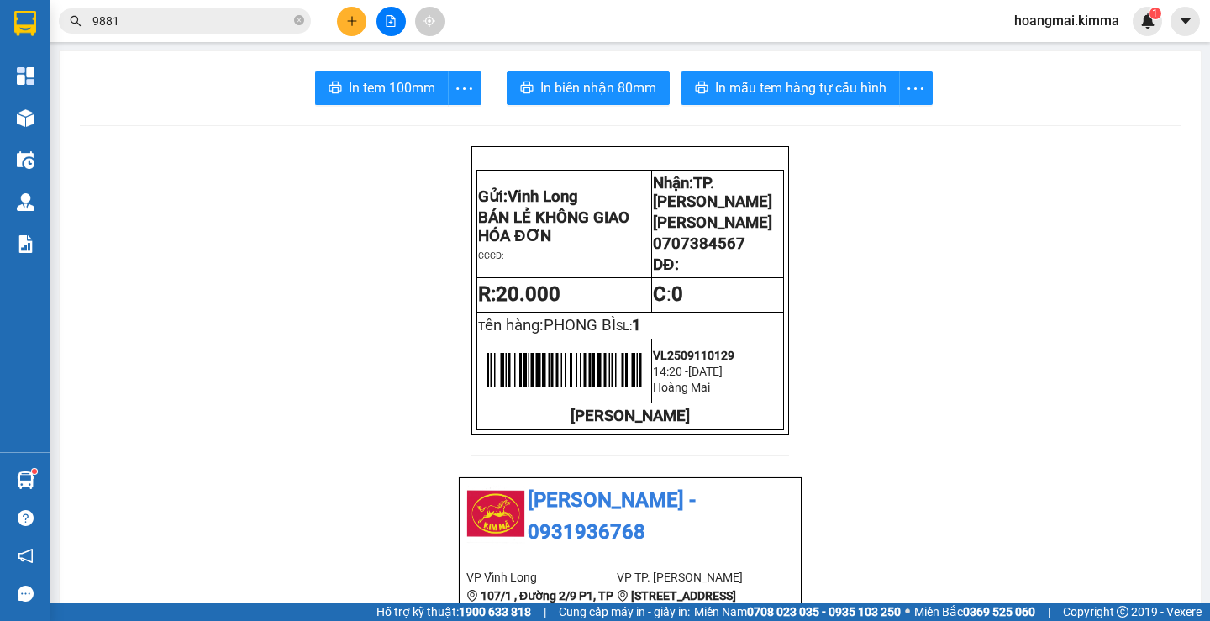
click at [382, 84] on span "In tem 100mm" at bounding box center [392, 87] width 87 height 21
drag, startPoint x: 580, startPoint y: 183, endPoint x: 556, endPoint y: 194, distance: 26.7
drag, startPoint x: 556, startPoint y: 194, endPoint x: 353, endPoint y: 18, distance: 268.7
click at [353, 18] on icon "plus" at bounding box center [352, 21] width 12 height 12
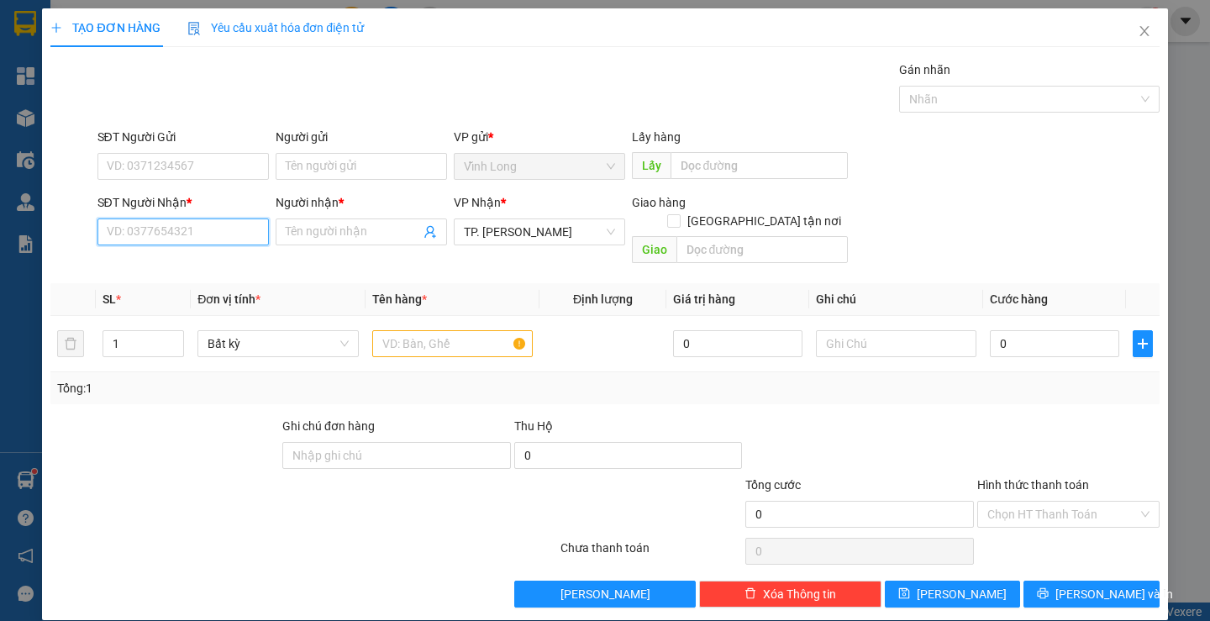
click at [196, 223] on input "SĐT Người Nhận *" at bounding box center [183, 232] width 171 height 27
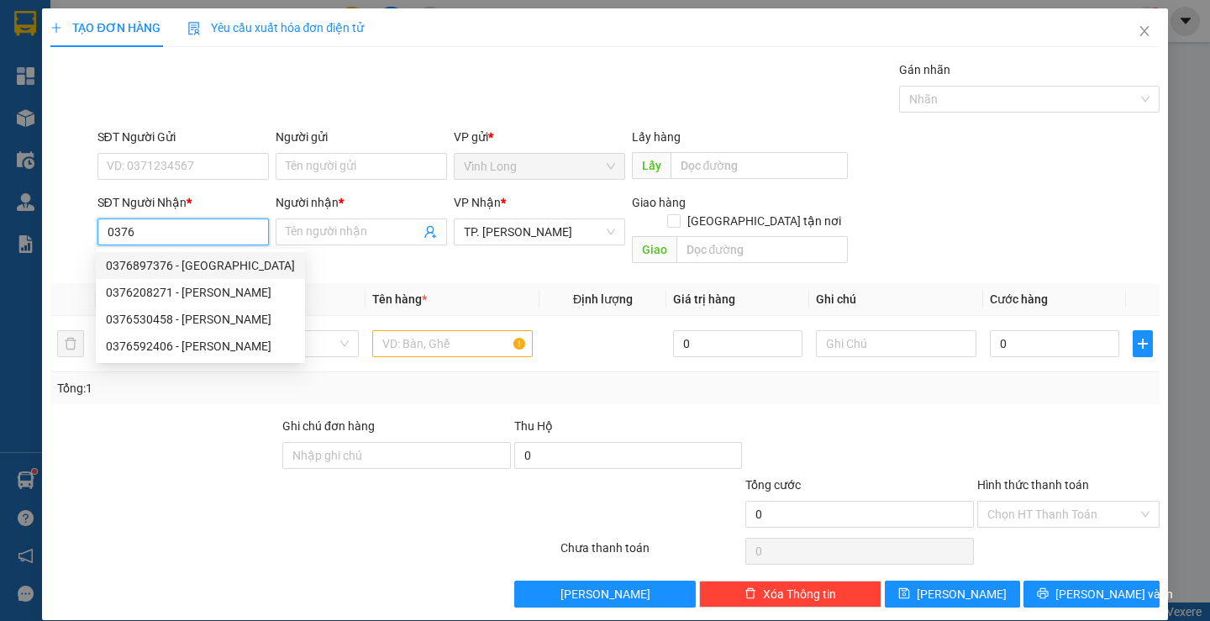
click at [200, 231] on input "0376" at bounding box center [183, 232] width 171 height 27
type input "0"
click at [200, 231] on input "SĐT Người Nhận *" at bounding box center [183, 232] width 171 height 27
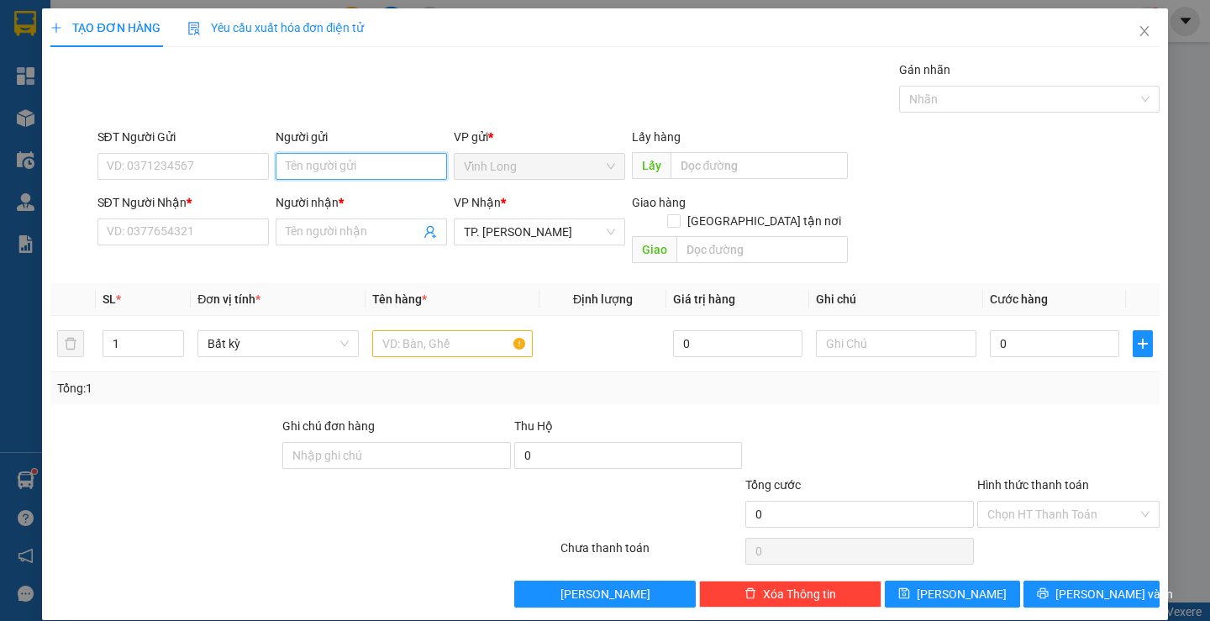
click at [309, 157] on input "Người gửi" at bounding box center [361, 166] width 171 height 27
type input "C VUI"
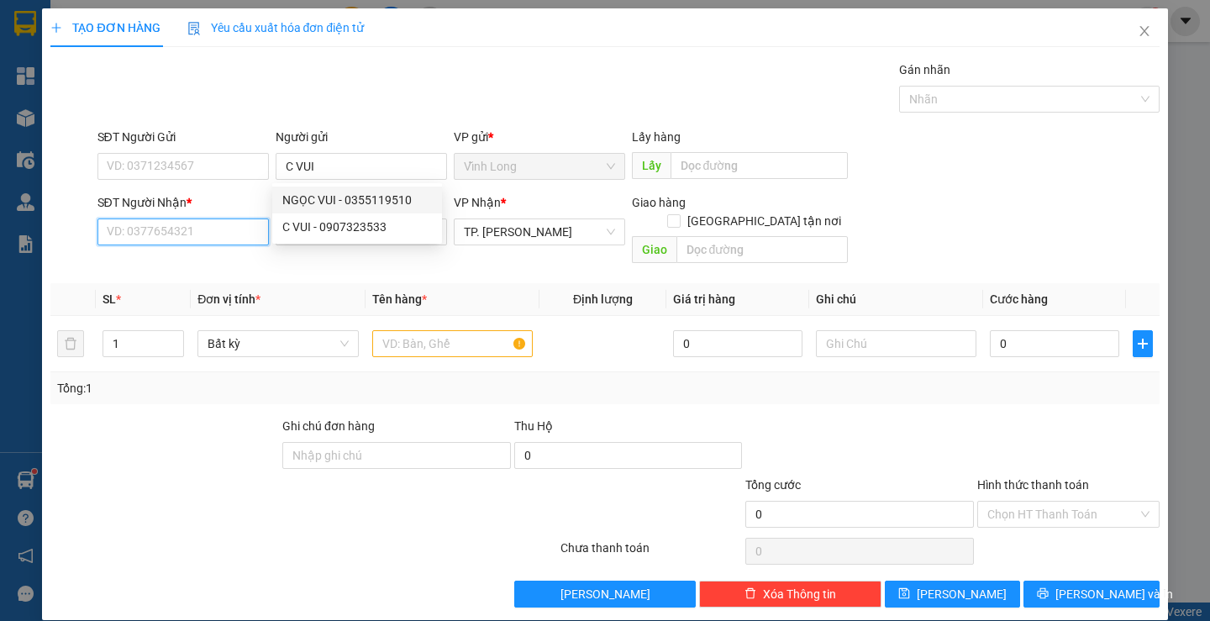
click at [169, 245] on input "SĐT Người Nhận *" at bounding box center [183, 232] width 171 height 27
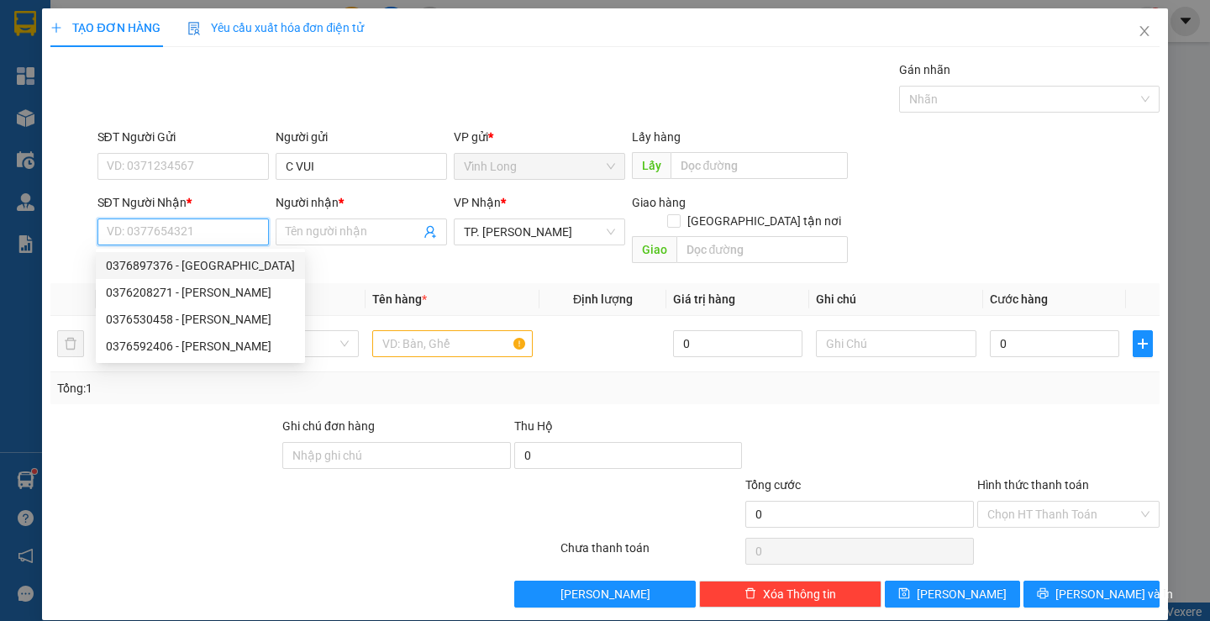
click at [183, 228] on input "SĐT Người Nhận *" at bounding box center [183, 232] width 171 height 27
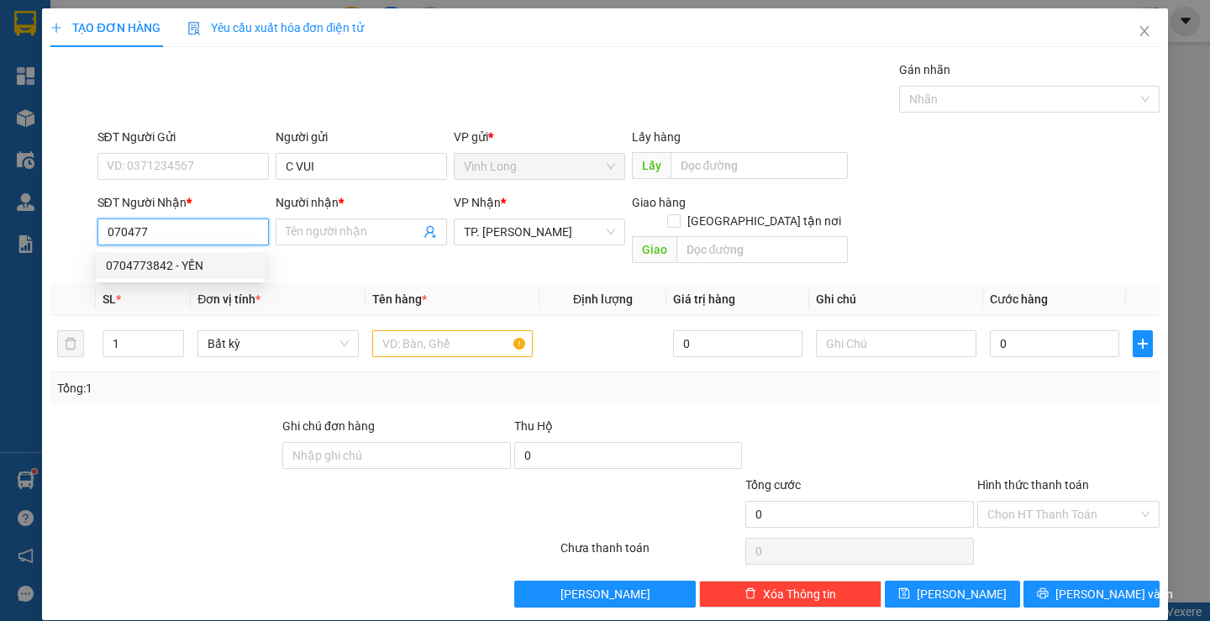
click at [187, 264] on div "0704773842 - YẾN" at bounding box center [181, 265] width 150 height 18
type input "0704773842"
type input "YẾN"
type input "0704773842"
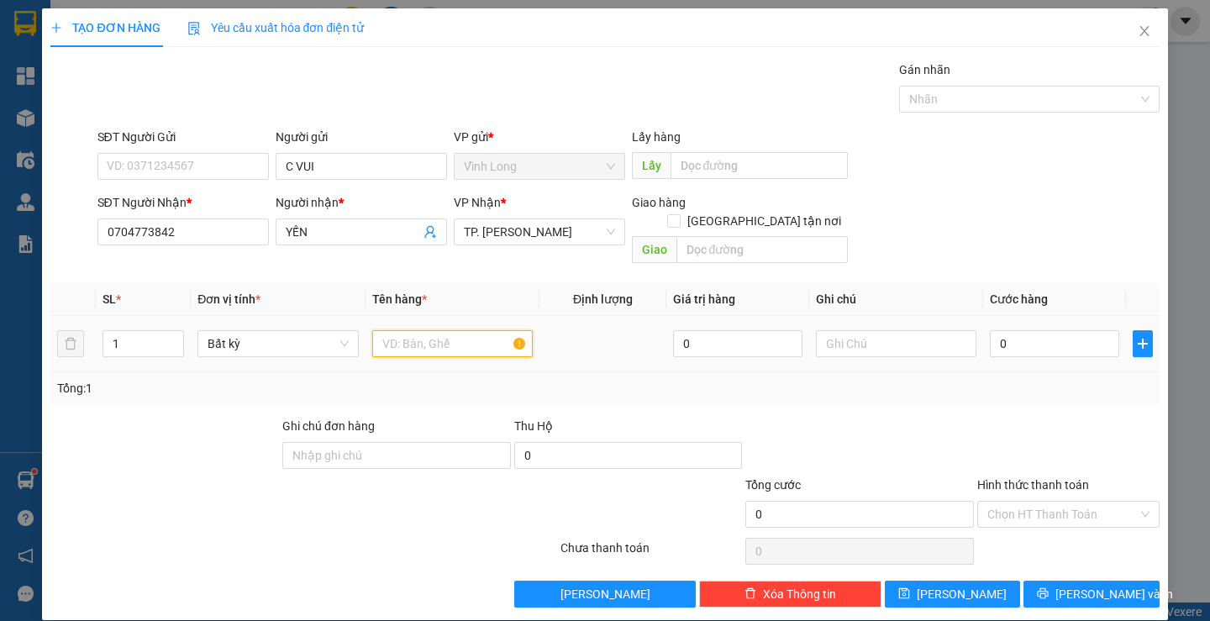
click at [448, 330] on input "text" at bounding box center [452, 343] width 161 height 27
type input "PHONG BÌ"
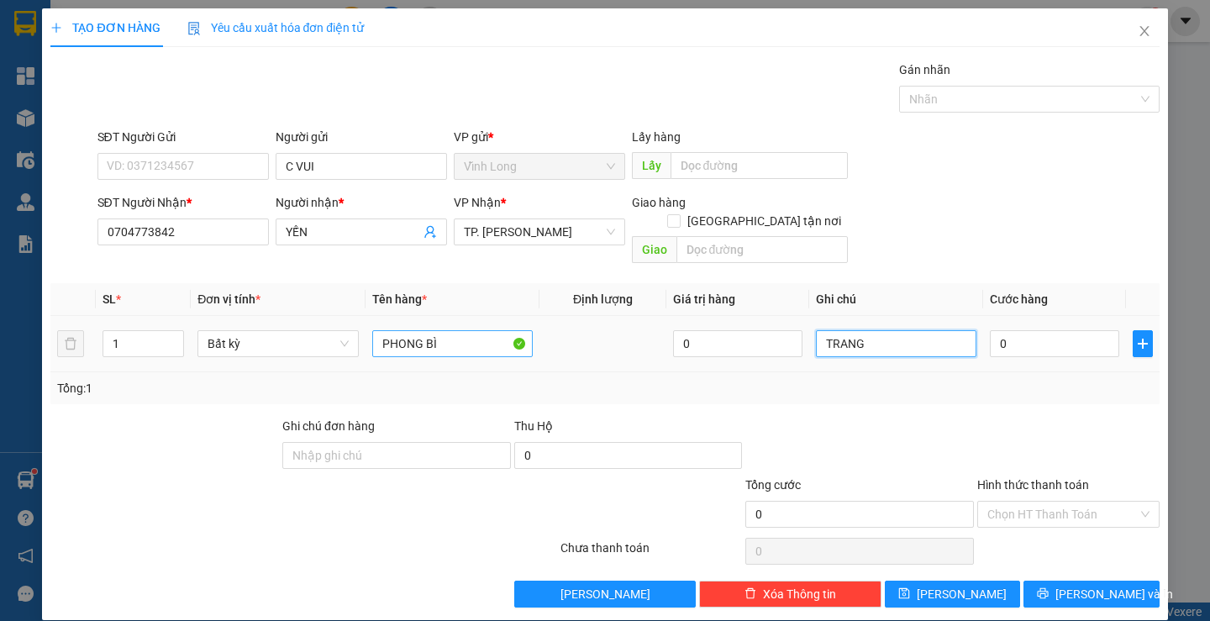
type input "TRANG"
type input "2"
type input "20"
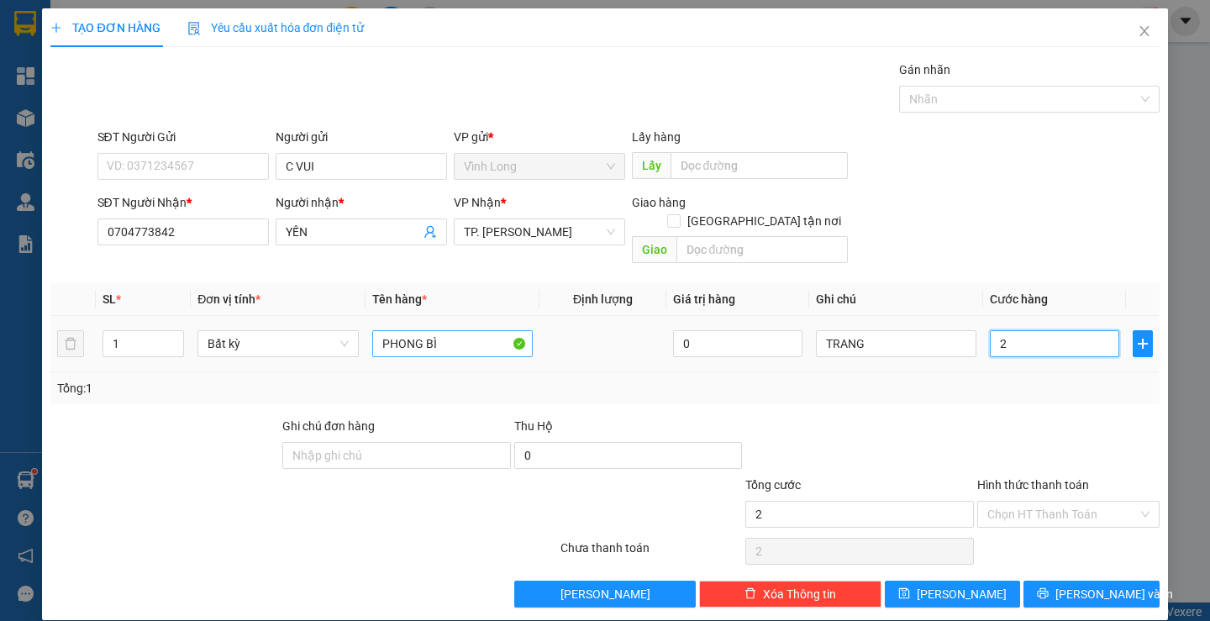
type input "20"
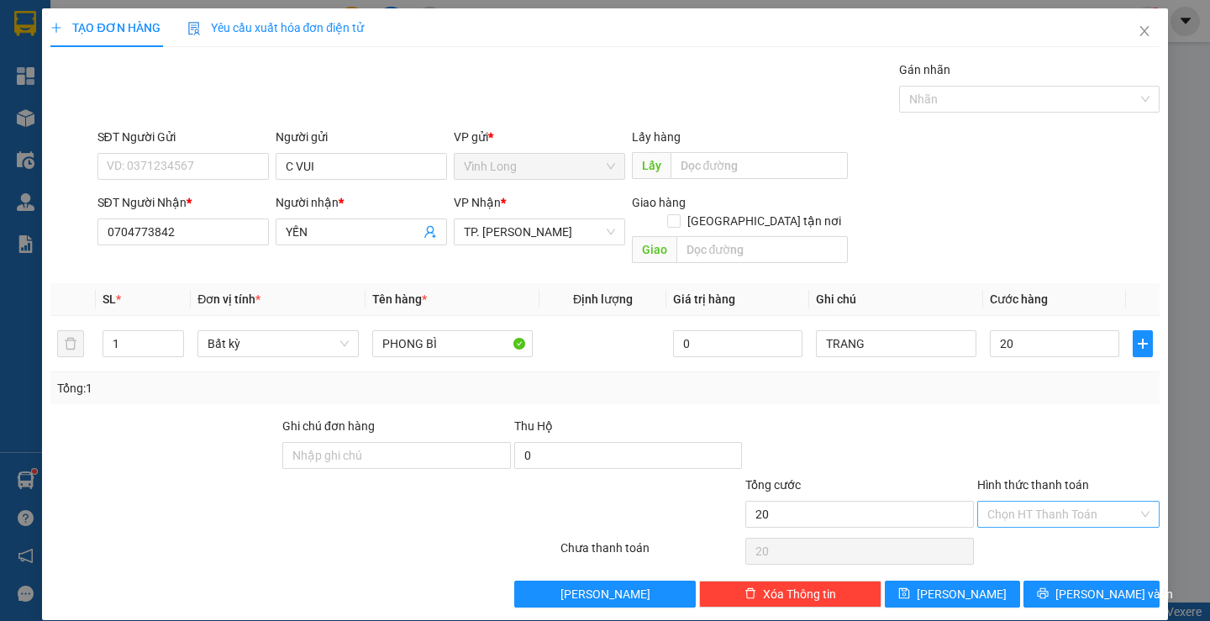
type input "20.000"
click at [1029, 502] on input "Hình thức thanh toán" at bounding box center [1063, 514] width 150 height 25
click at [1027, 530] on div "Tại văn phòng" at bounding box center [1058, 529] width 160 height 18
type input "0"
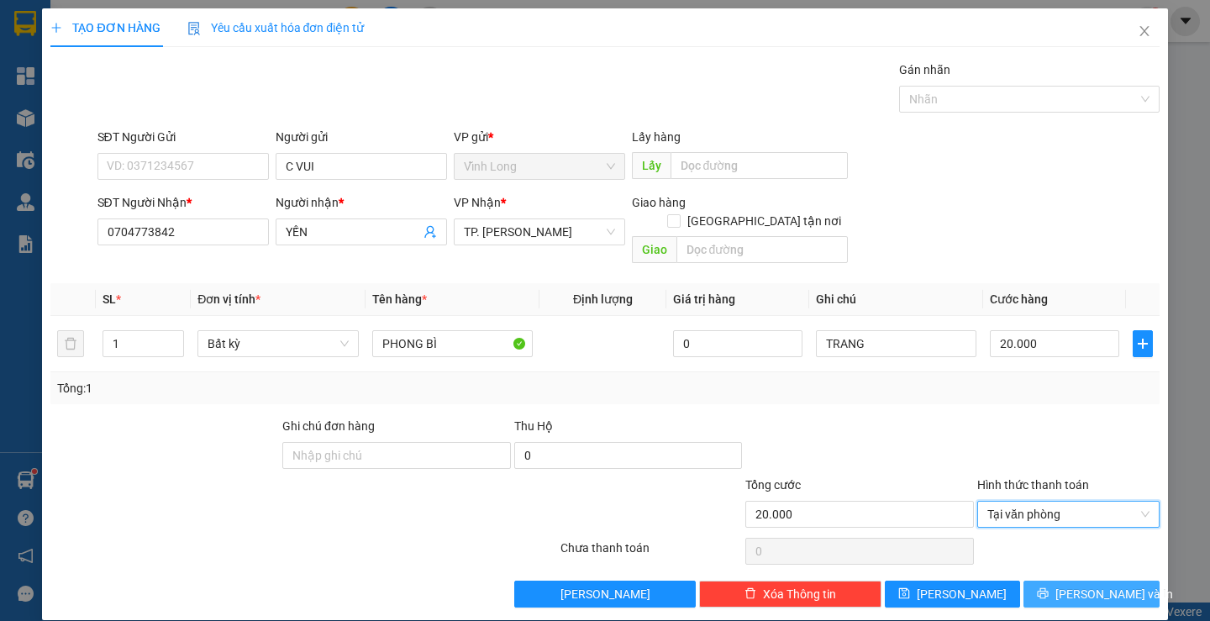
click at [1039, 581] on button "Lưu và In" at bounding box center [1091, 594] width 135 height 27
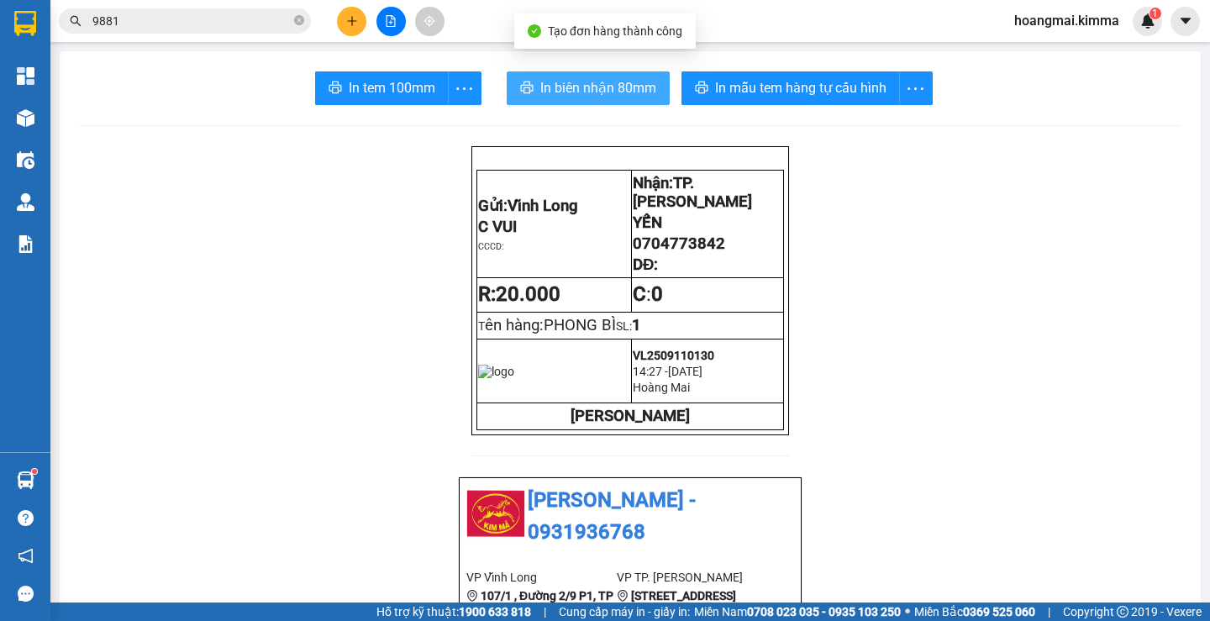
click at [571, 92] on span "In biên nhận 80mm" at bounding box center [598, 87] width 116 height 21
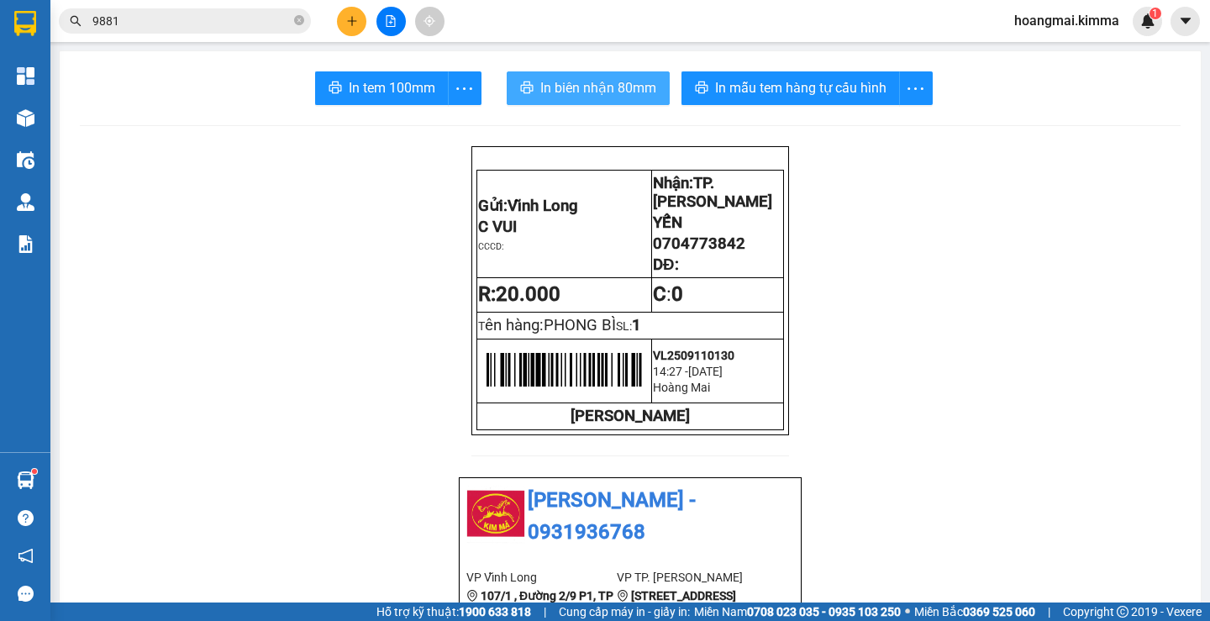
click at [586, 87] on span "In biên nhận 80mm" at bounding box center [598, 87] width 116 height 21
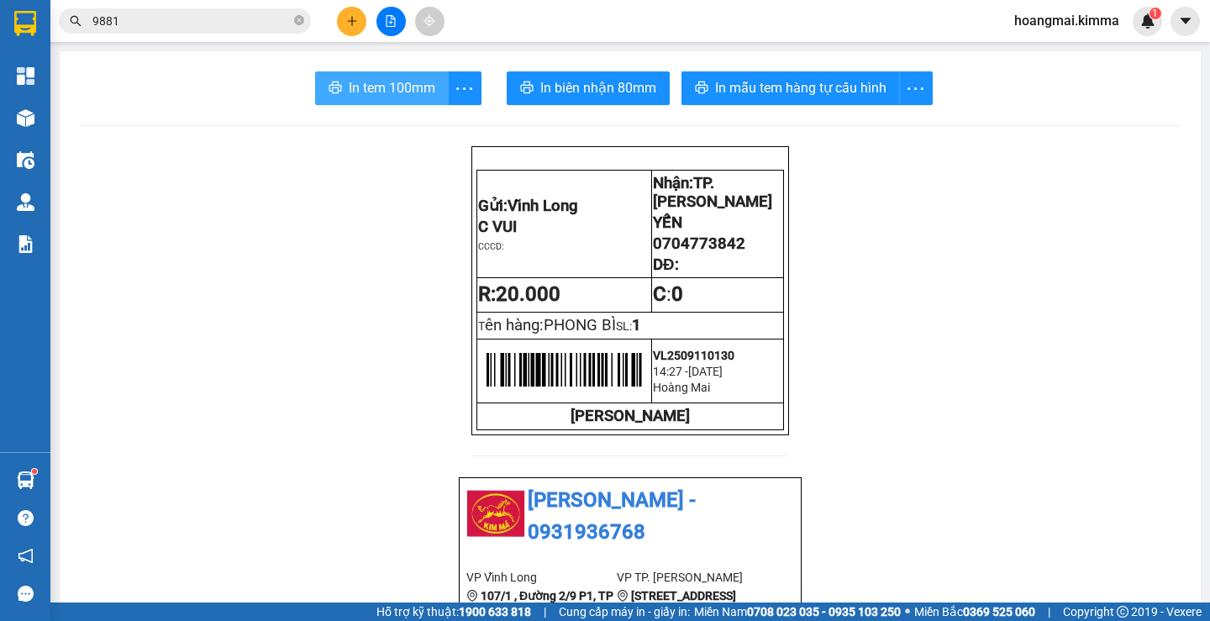
click at [372, 86] on span "In tem 100mm" at bounding box center [392, 87] width 87 height 21
click at [343, 27] on button at bounding box center [351, 21] width 29 height 29
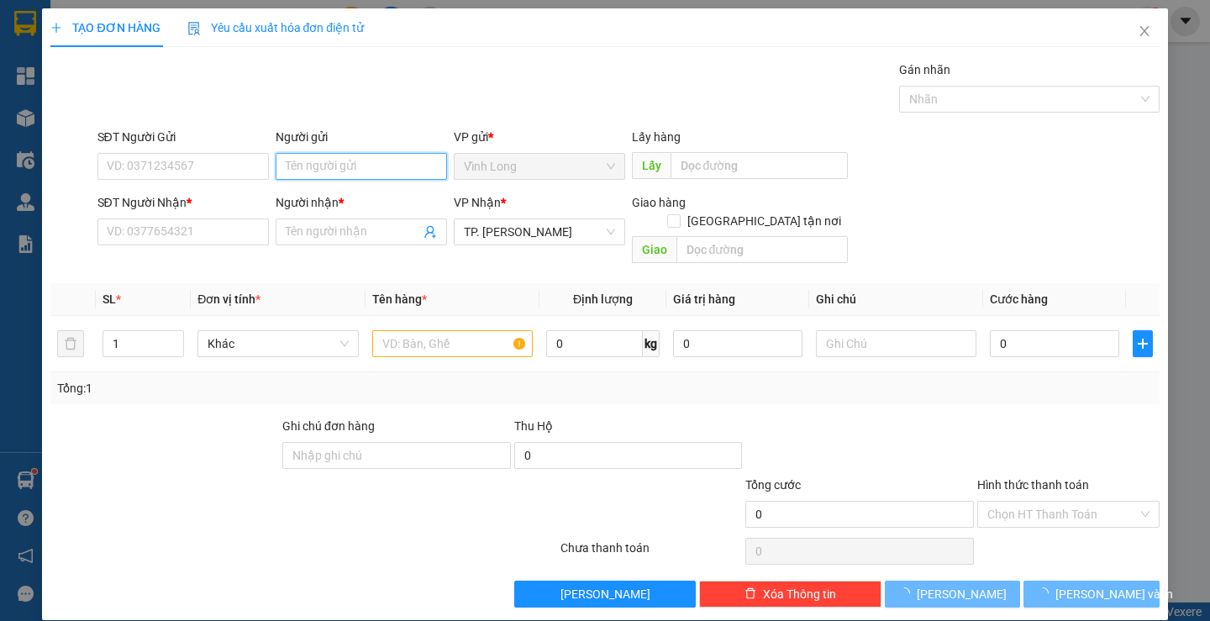
click at [343, 163] on input "Người gửi" at bounding box center [361, 166] width 171 height 27
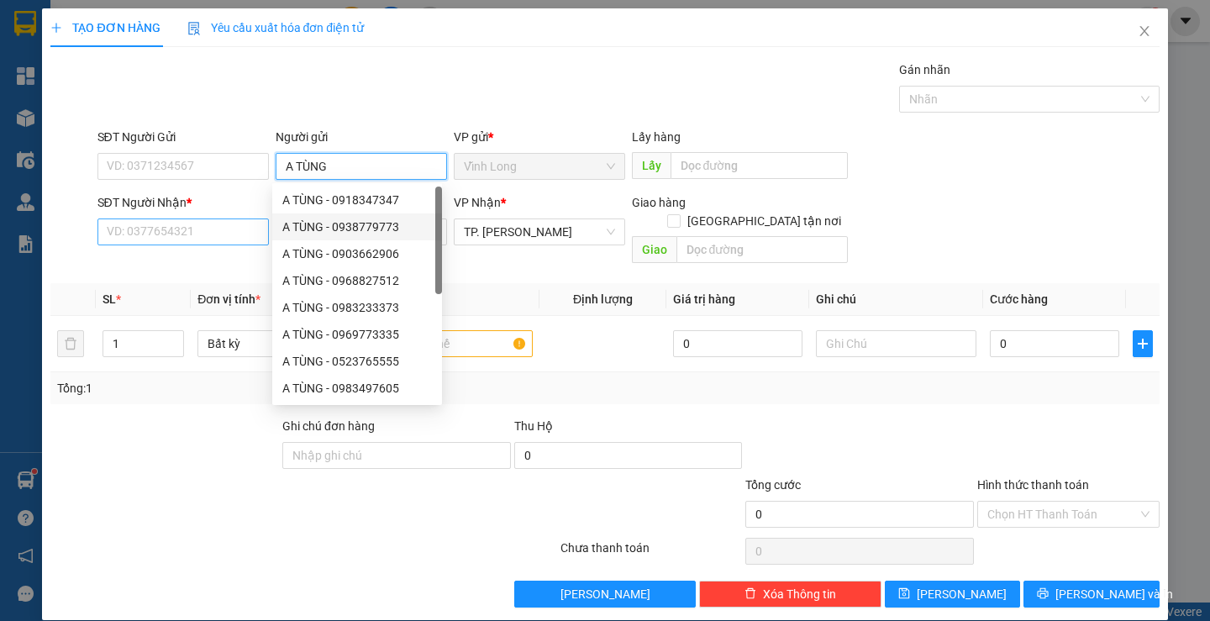
type input "A TÙNG"
click at [179, 240] on input "SĐT Người Nhận *" at bounding box center [183, 232] width 171 height 27
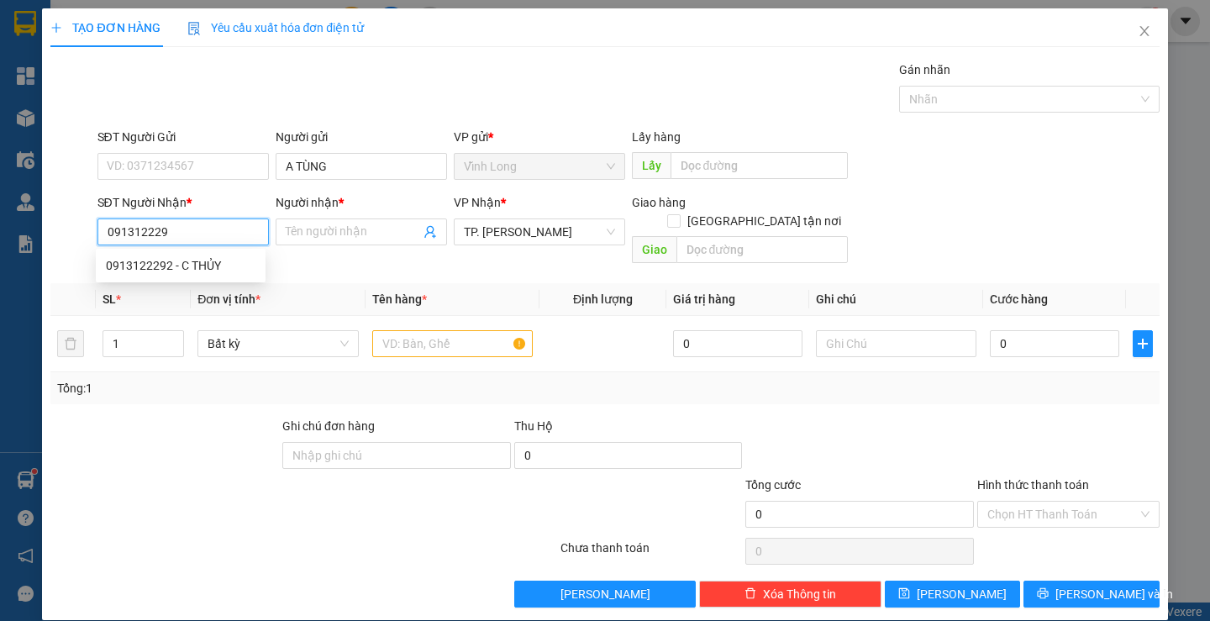
type input "0913122292"
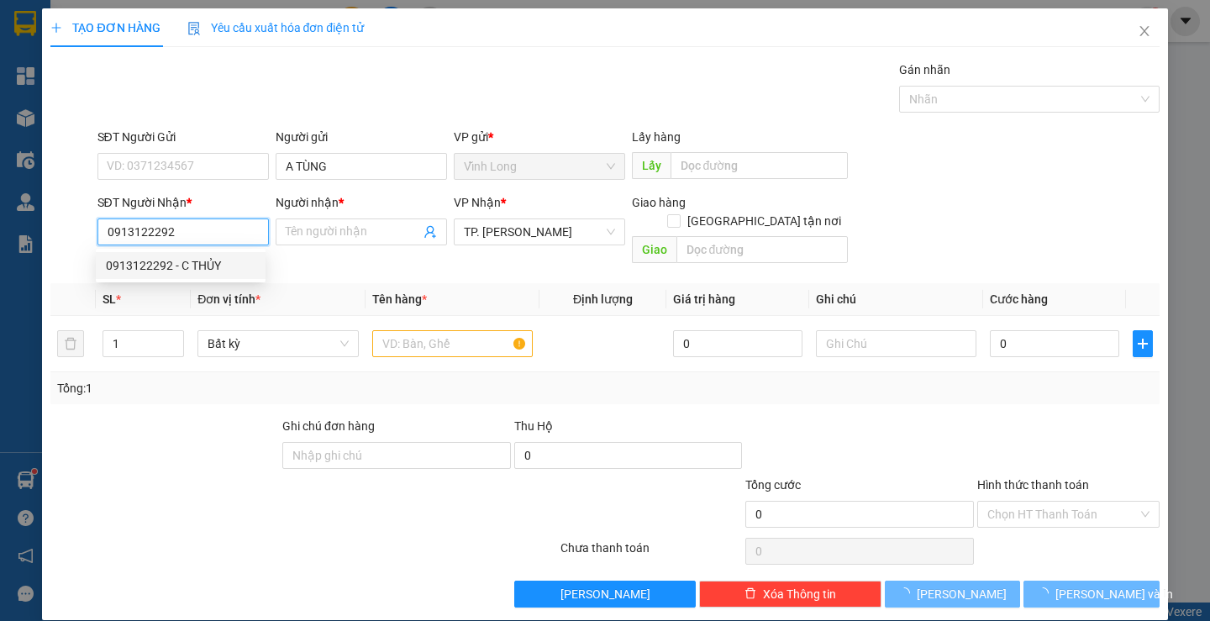
click at [209, 277] on div "0913122292 - C THỦY" at bounding box center [181, 265] width 170 height 27
type input "C THỦY"
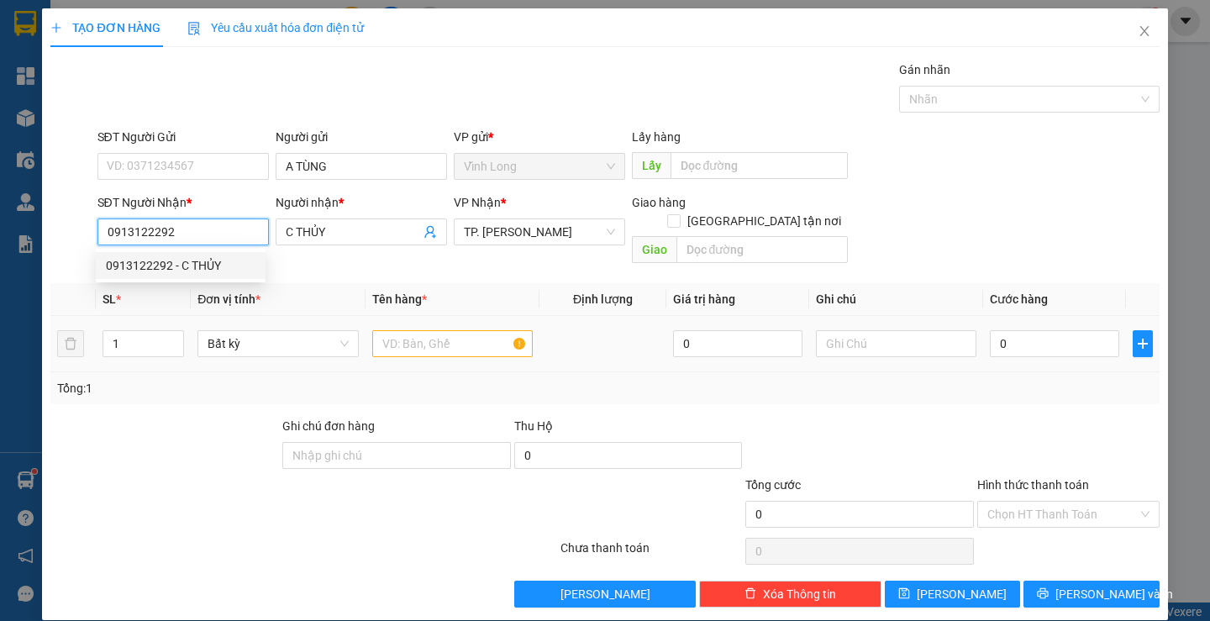
type input "0913122292"
click at [381, 330] on input "text" at bounding box center [452, 343] width 161 height 27
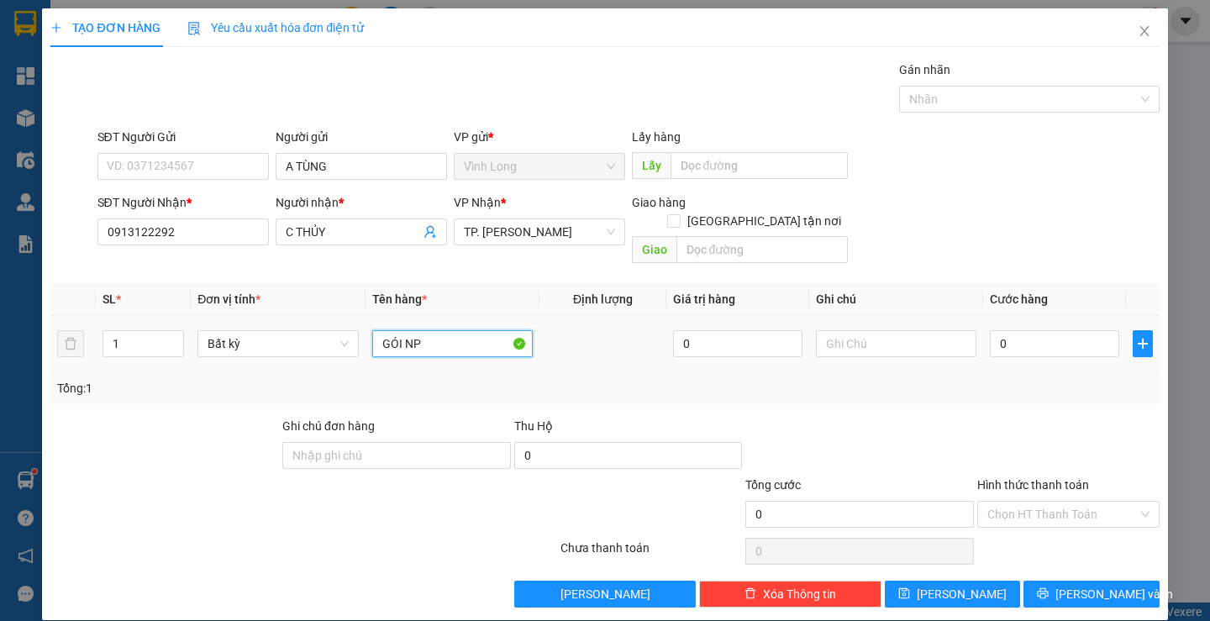
type input "GÓI NP"
type input "TRANG"
type input "4"
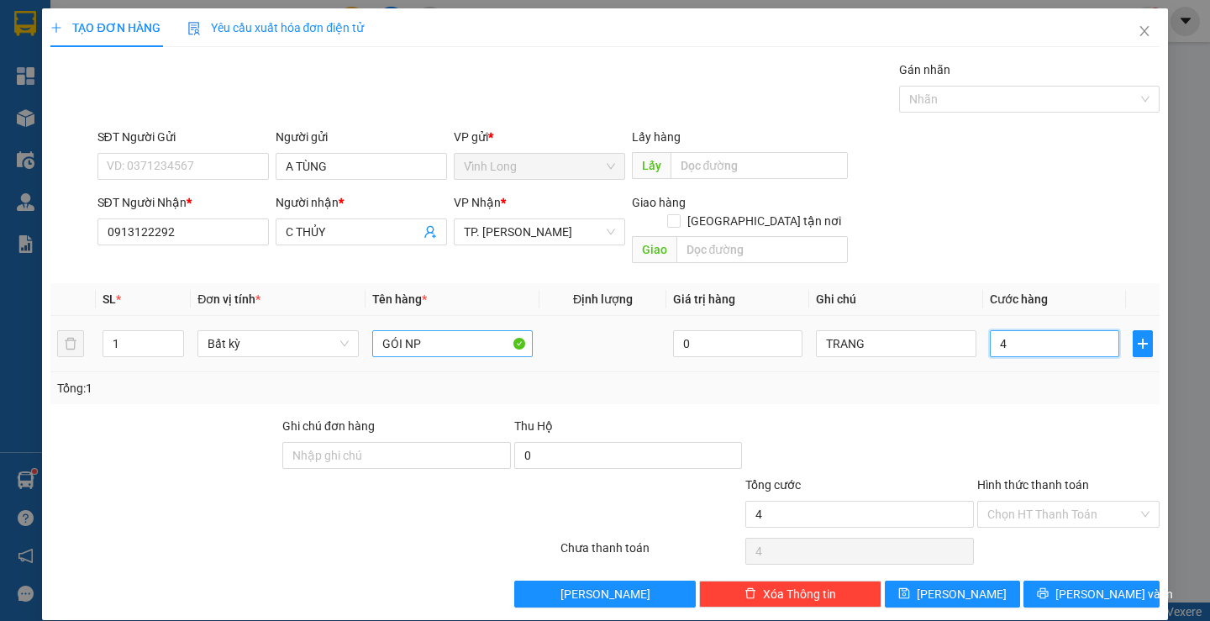
type input "40"
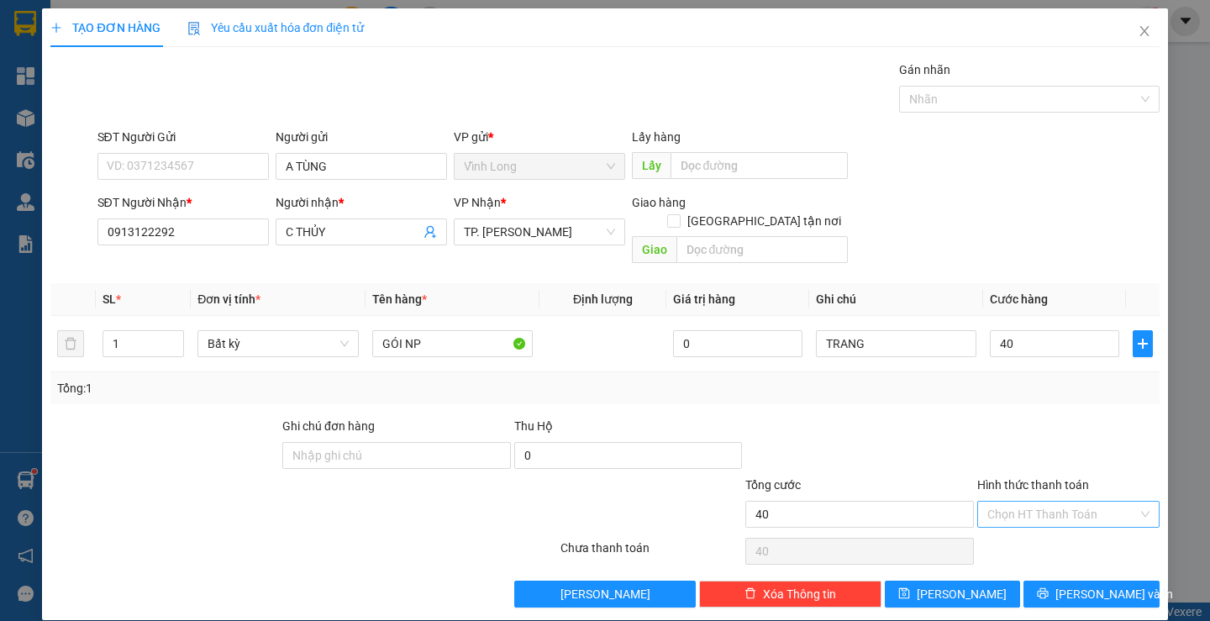
type input "40.000"
click at [1021, 502] on input "Hình thức thanh toán" at bounding box center [1063, 514] width 150 height 25
click at [1025, 512] on div "Hình thức thanh toán Chọn HT Thanh Toán" at bounding box center [1069, 505] width 182 height 59
click at [1029, 503] on input "Hình thức thanh toán" at bounding box center [1063, 514] width 150 height 25
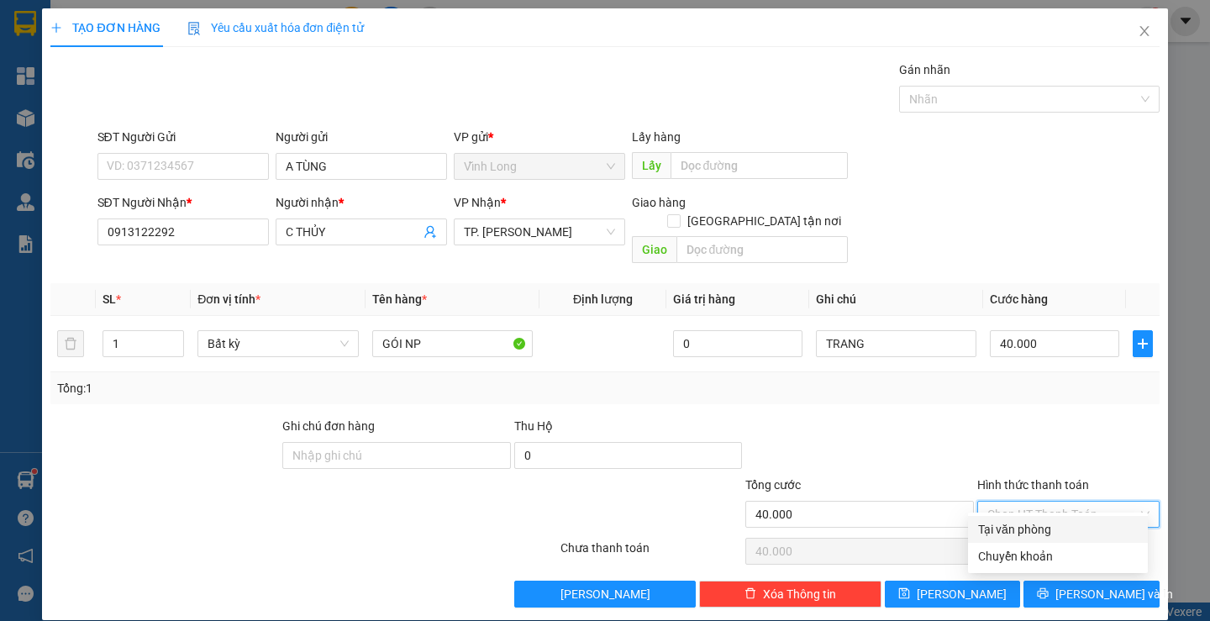
click at [998, 543] on div "Chuyển khoản" at bounding box center [1058, 556] width 180 height 27
type input "0"
click at [1043, 502] on span "Chuyển khoản" at bounding box center [1069, 514] width 162 height 25
click at [1026, 528] on div "Tại văn phòng" at bounding box center [1058, 529] width 160 height 18
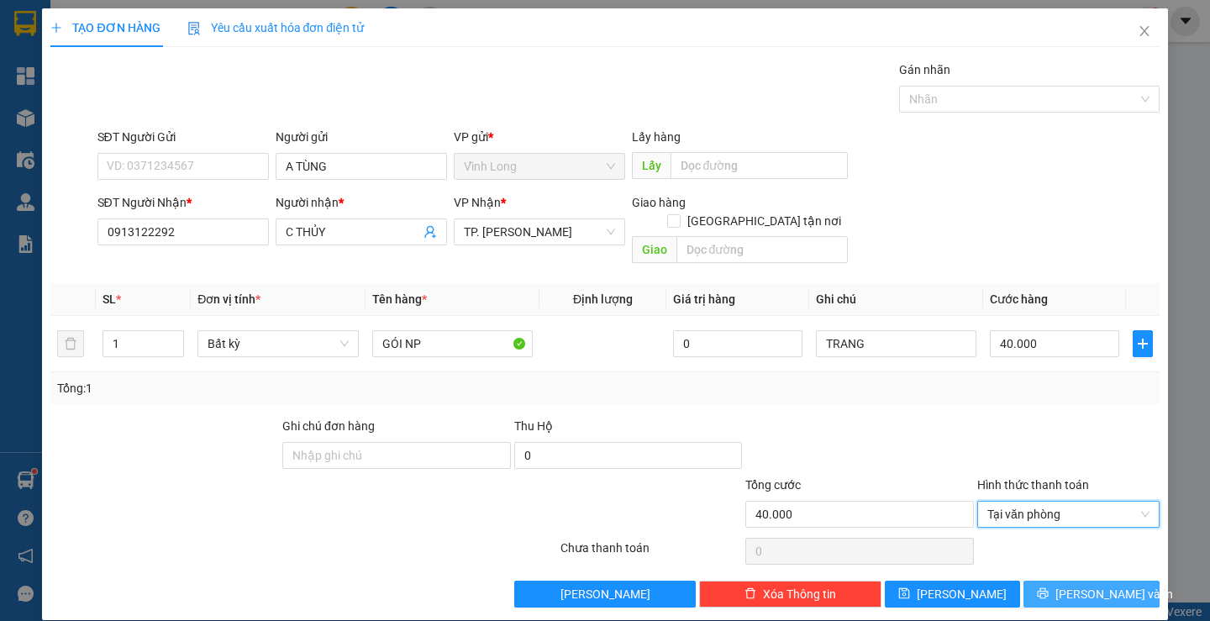
click at [1072, 585] on span "Lưu và In" at bounding box center [1115, 594] width 118 height 18
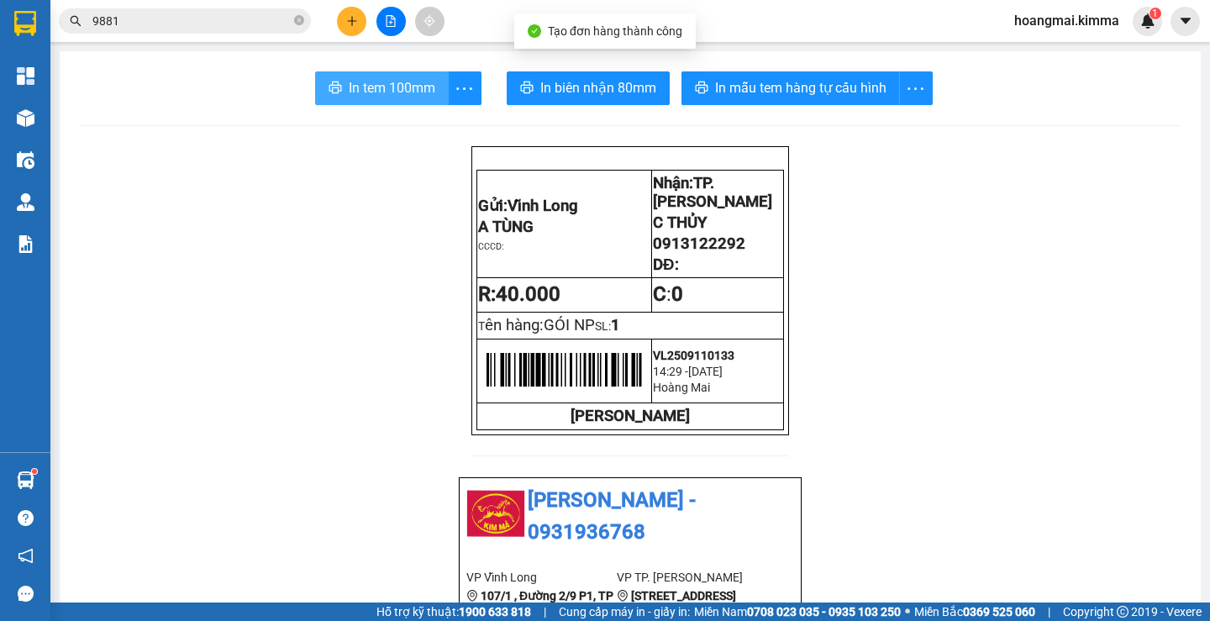
click at [398, 90] on span "In tem 100mm" at bounding box center [392, 87] width 87 height 21
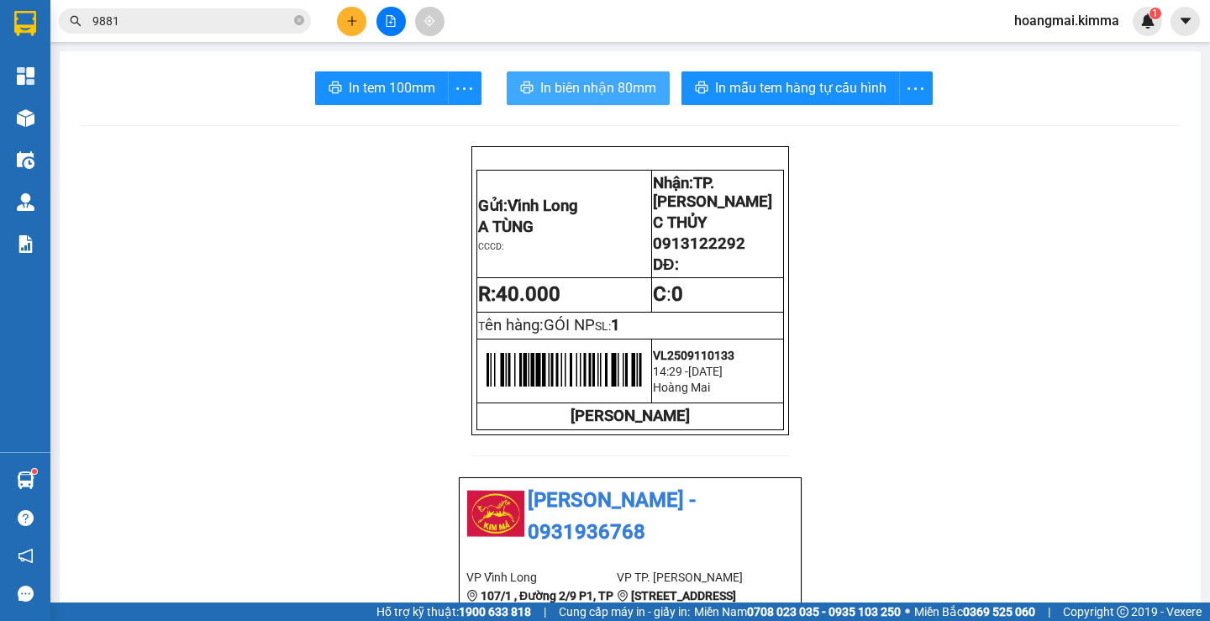
click at [600, 84] on span "In biên nhận 80mm" at bounding box center [598, 87] width 116 height 21
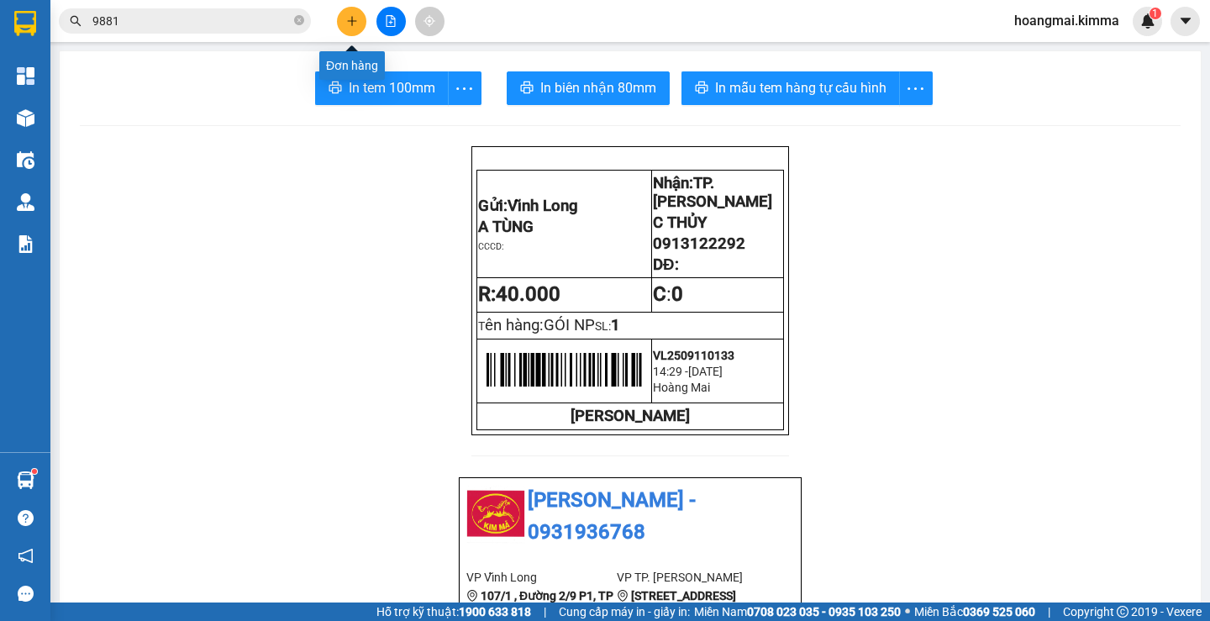
click at [354, 32] on button at bounding box center [351, 21] width 29 height 29
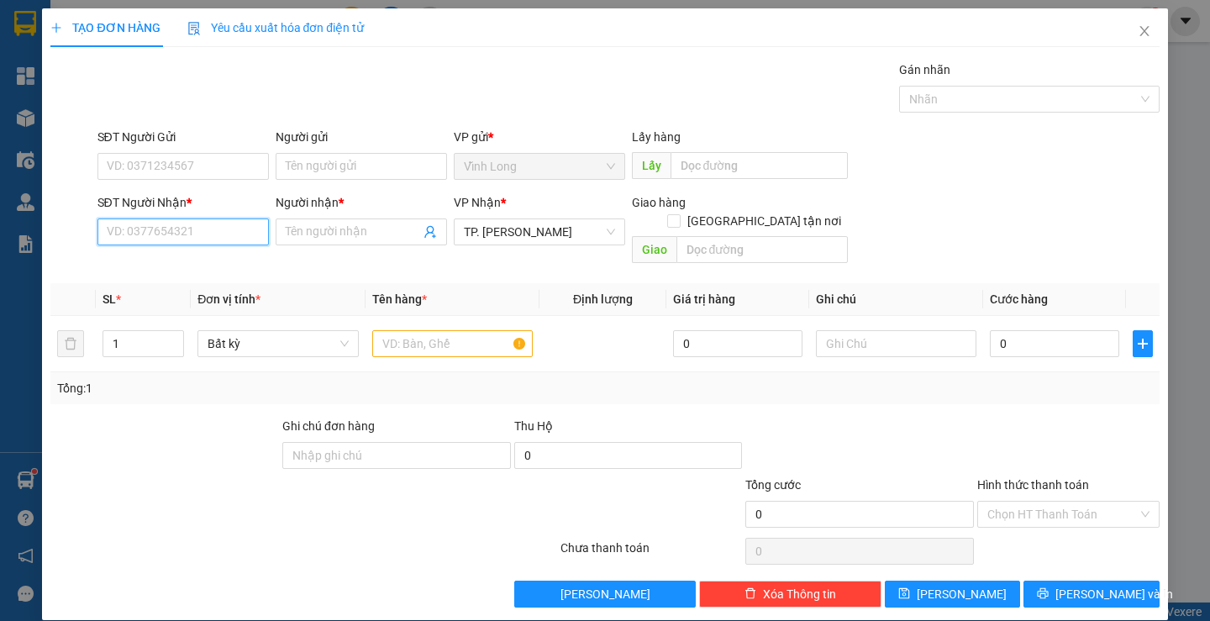
click at [135, 230] on input "SĐT Người Nhận *" at bounding box center [183, 232] width 171 height 27
type input "0376812777"
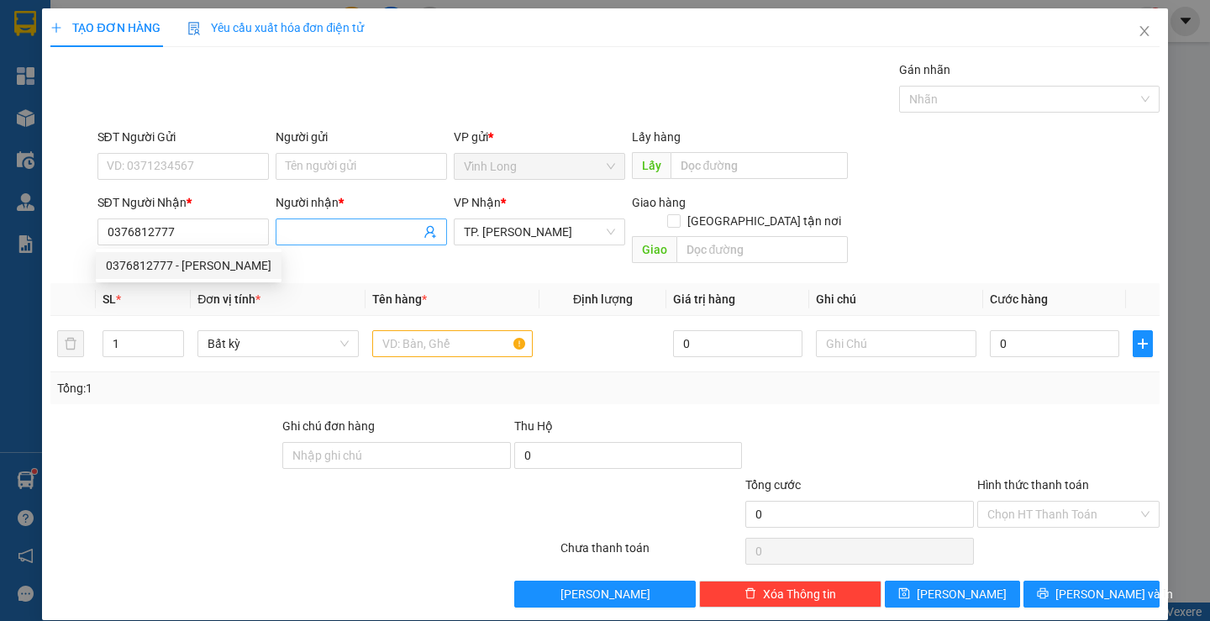
click at [340, 235] on input "Người nhận *" at bounding box center [353, 232] width 134 height 18
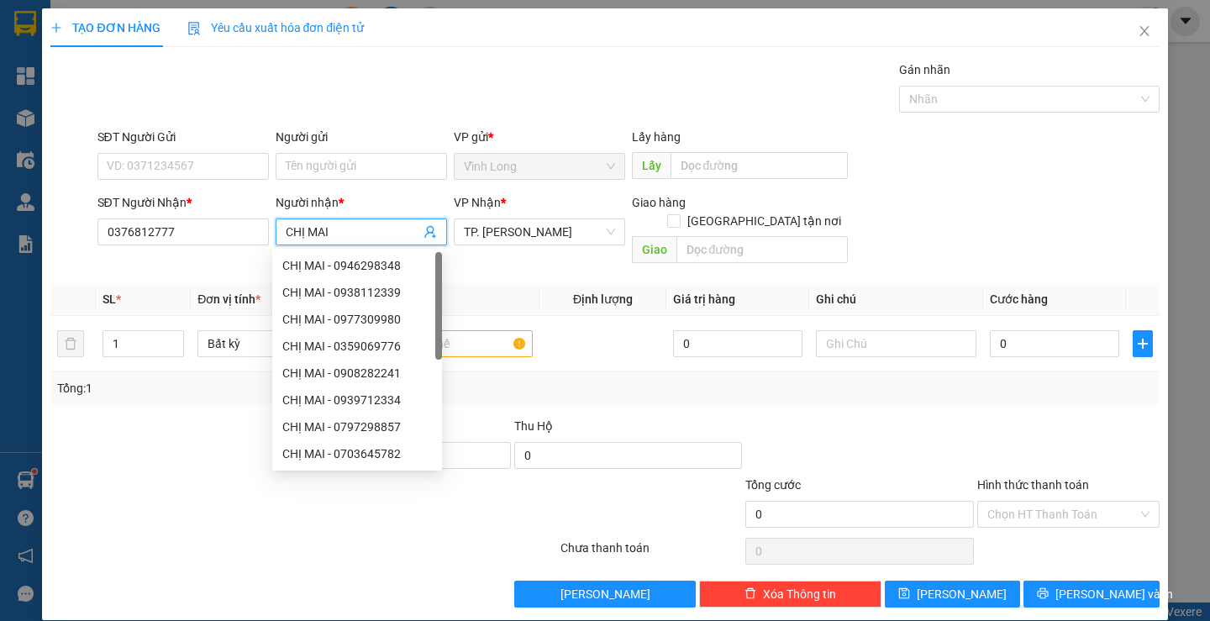
type input "CHỊ MAI"
click at [567, 66] on div "Gói vận chuyển * Tiêu chuẩn Gán nhãn Nhãn" at bounding box center [628, 90] width 1069 height 59
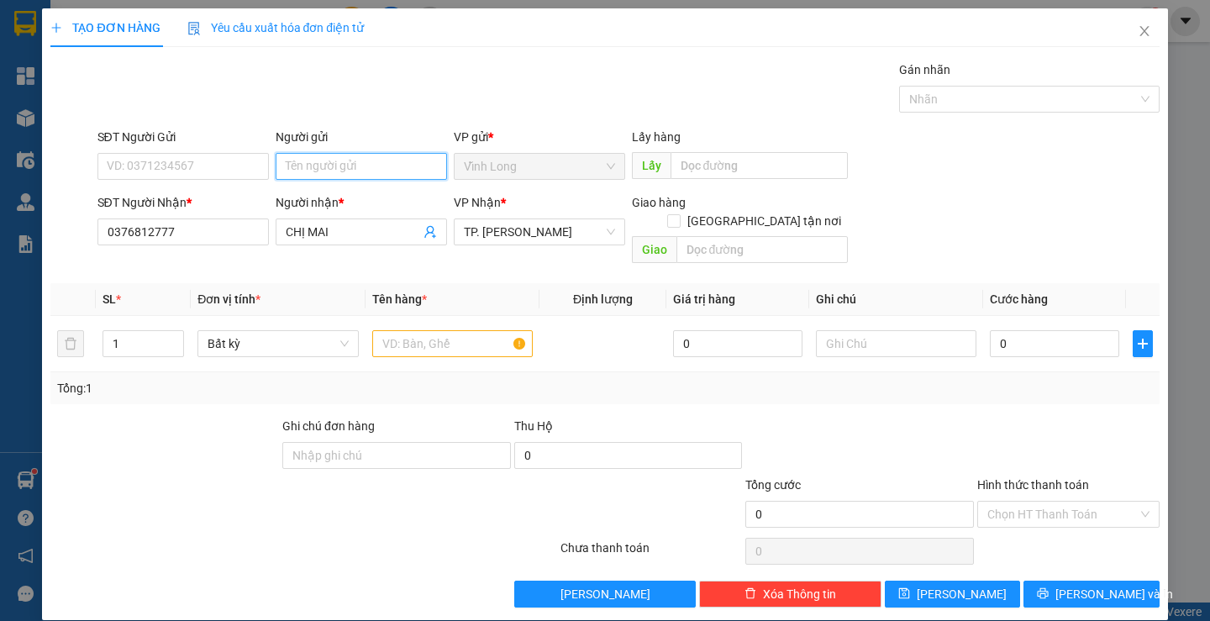
click at [402, 153] on input "Người gửi" at bounding box center [361, 166] width 171 height 27
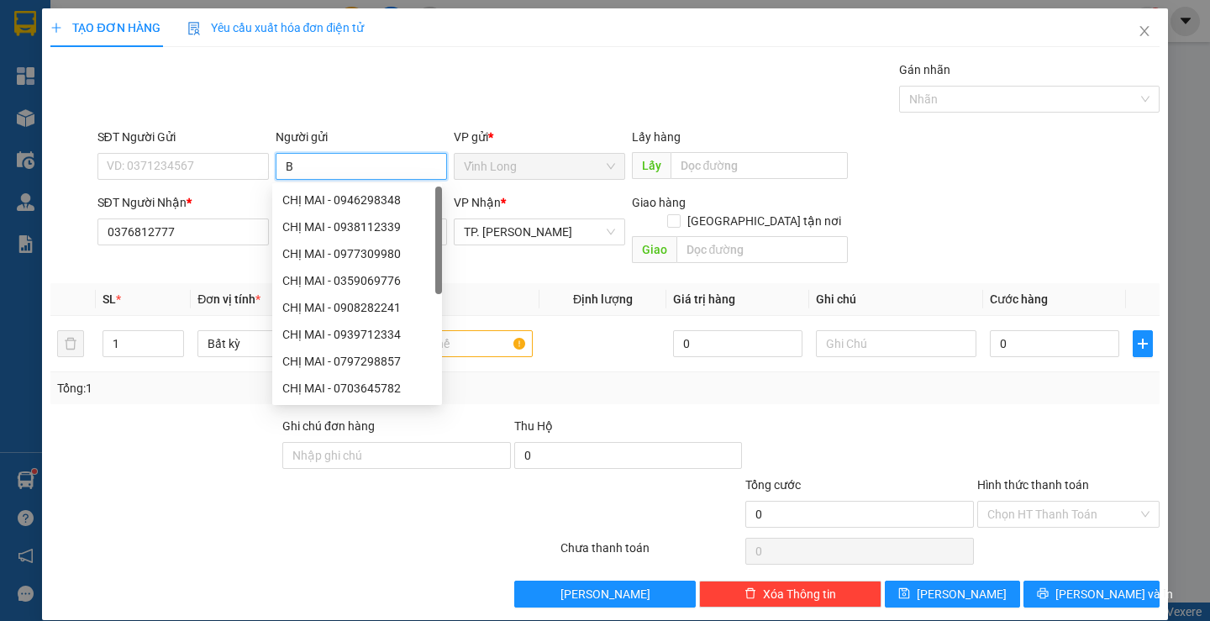
type input "BÁ"
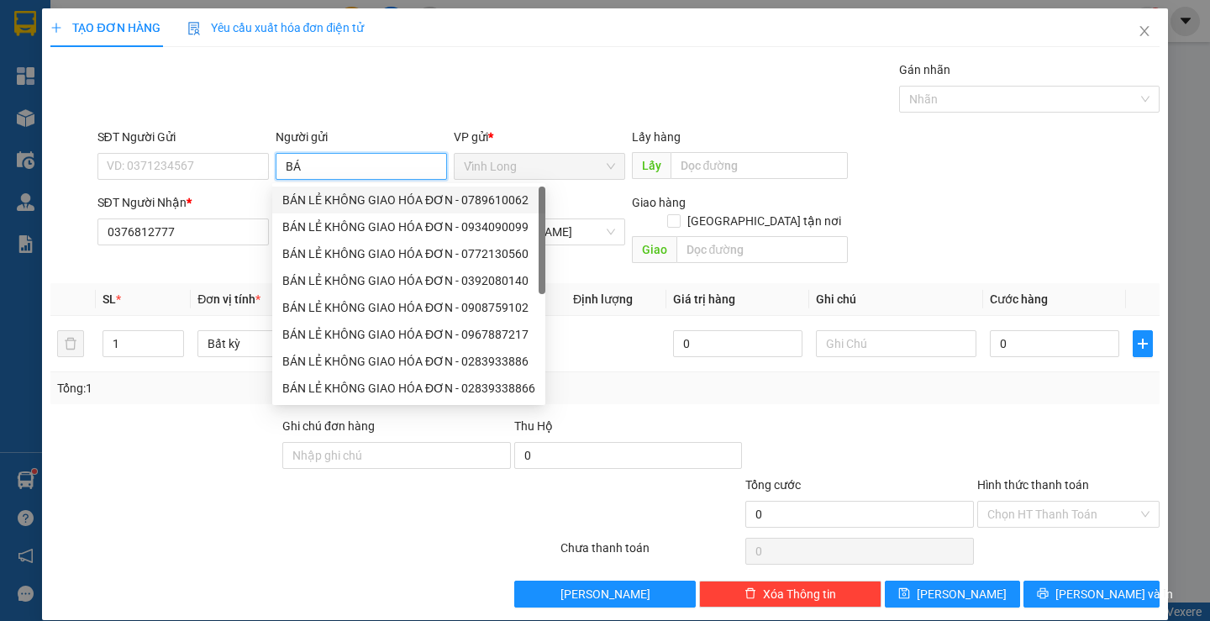
drag, startPoint x: 370, startPoint y: 201, endPoint x: 342, endPoint y: 194, distance: 28.5
click at [363, 198] on div "BÁN LẺ KHÔNG GIAO HÓA ĐƠN - 0789610062" at bounding box center [408, 200] width 253 height 18
type input "0789610062"
type input "BÁN LẺ KHÔNG GIAO HÓA ĐƠN"
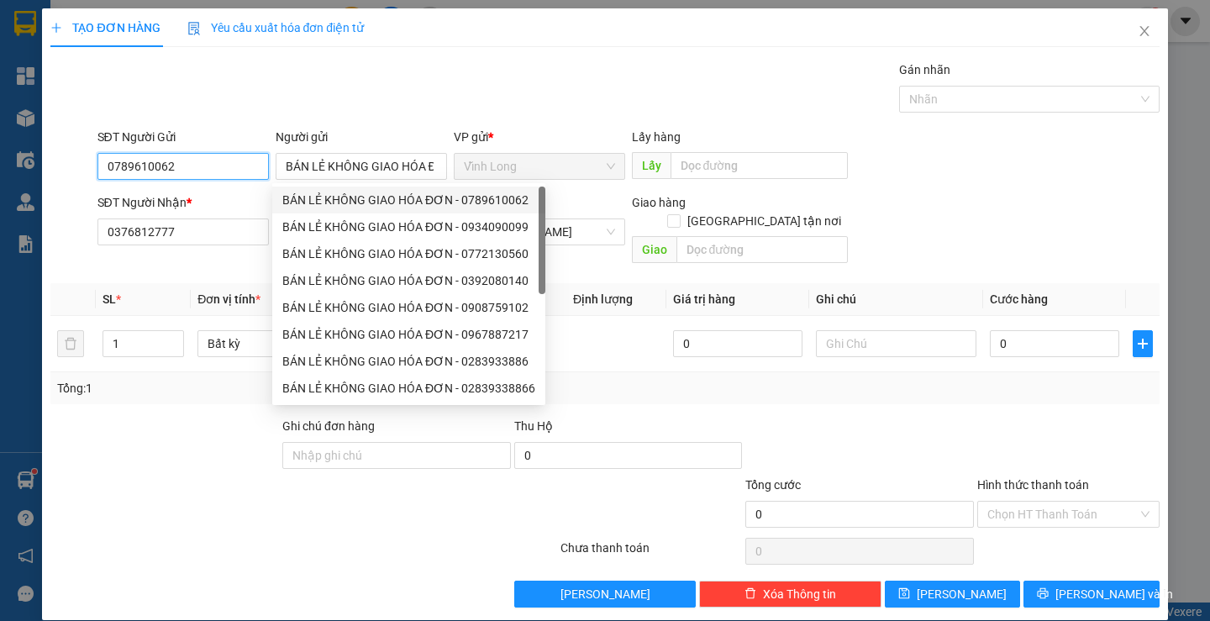
drag, startPoint x: 224, startPoint y: 172, endPoint x: 53, endPoint y: 164, distance: 170.8
click at [53, 164] on div "SĐT Người Gửi 0789610062 Người gửi BÁN LẺ KHÔNG GIAO HÓA ĐƠN BÁN LẺ KHÔNG GIAO …" at bounding box center [605, 157] width 1112 height 59
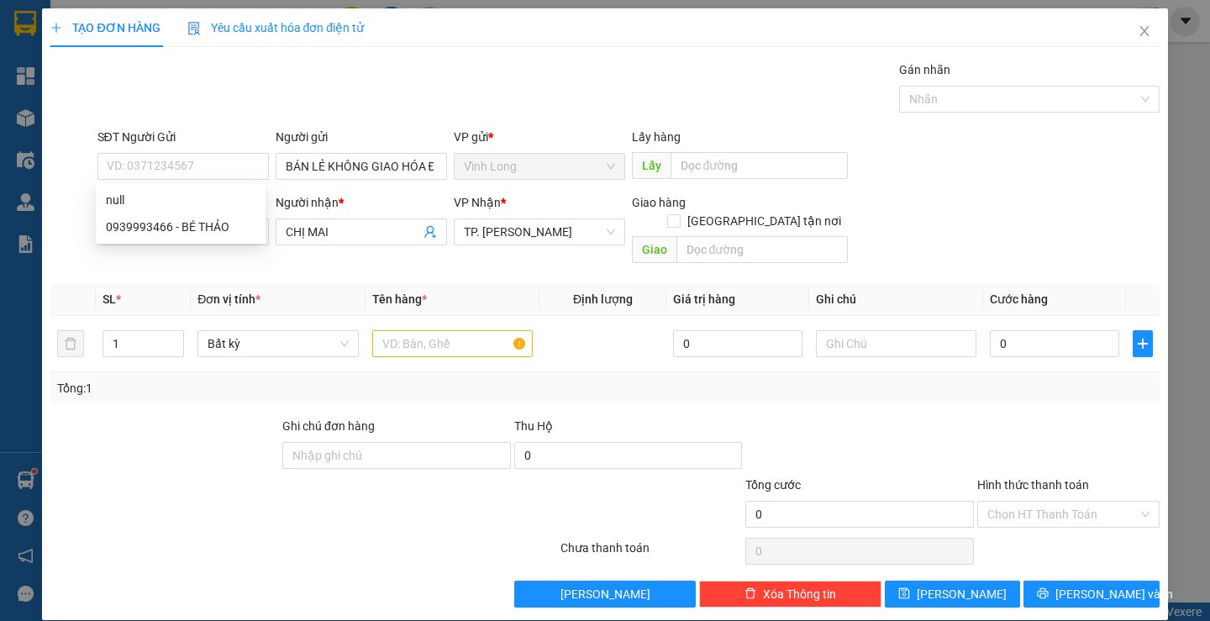
click at [908, 137] on div "SĐT Người Gửi VD: 0371234567 Người gửi BÁN LẺ KHÔNG GIAO HÓA ĐƠN VP gửi * Vĩnh…" at bounding box center [628, 157] width 1069 height 59
click at [434, 327] on div at bounding box center [452, 344] width 161 height 34
click at [435, 330] on input "text" at bounding box center [452, 343] width 161 height 27
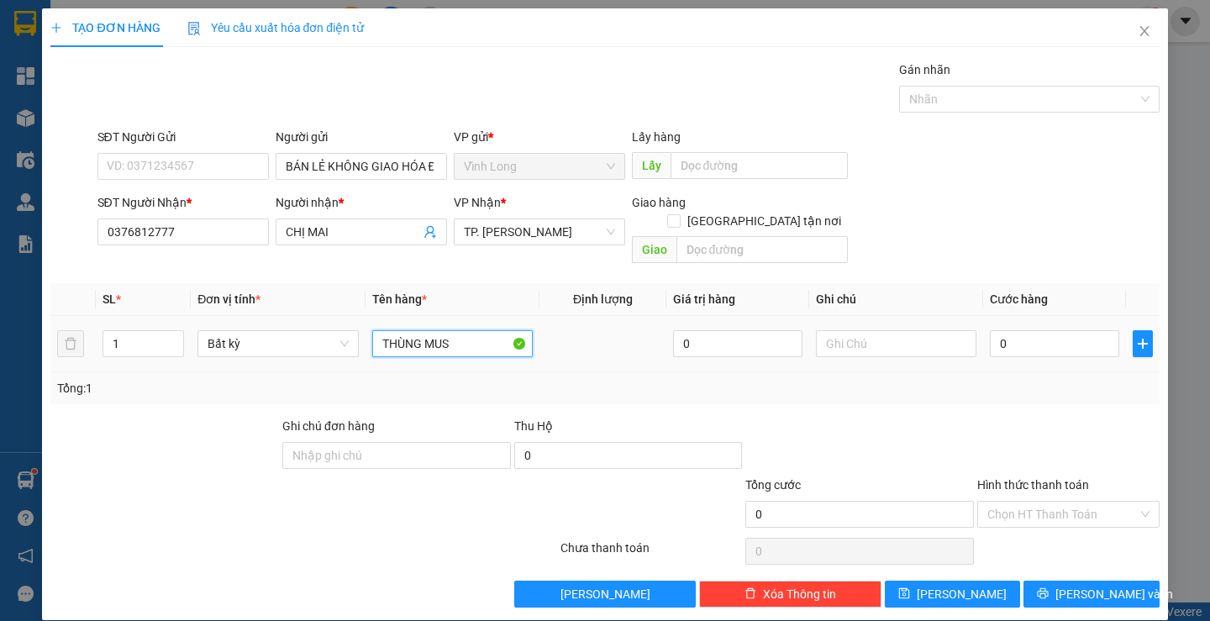
type input "THÙNG MUS"
type input "TRANG"
type input "3"
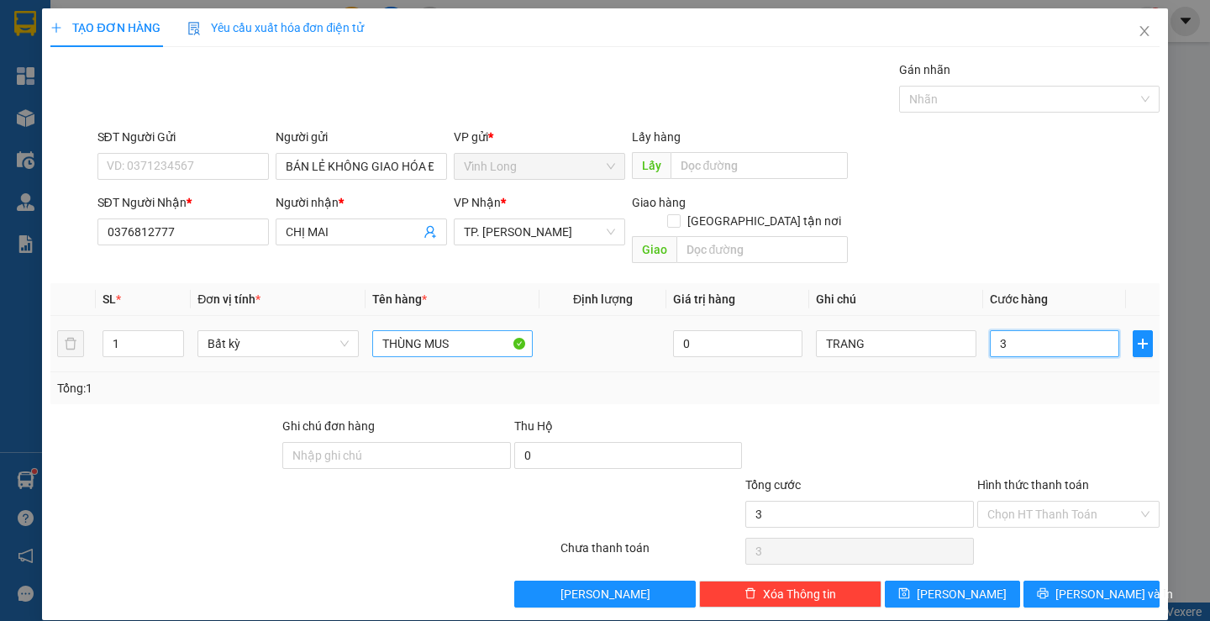
type input "30"
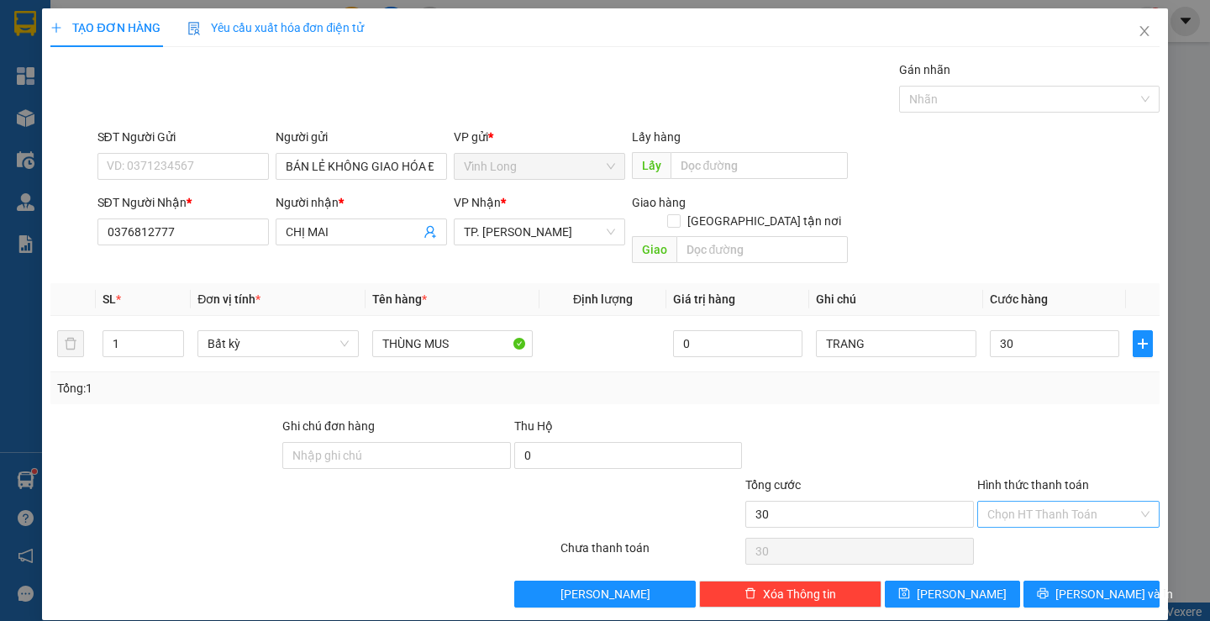
type input "30.000"
drag, startPoint x: 1015, startPoint y: 501, endPoint x: 1011, endPoint y: 524, distance: 23.9
click at [1017, 504] on input "Hình thức thanh toán" at bounding box center [1063, 514] width 150 height 25
click at [1012, 524] on div "Tại văn phòng" at bounding box center [1058, 529] width 160 height 18
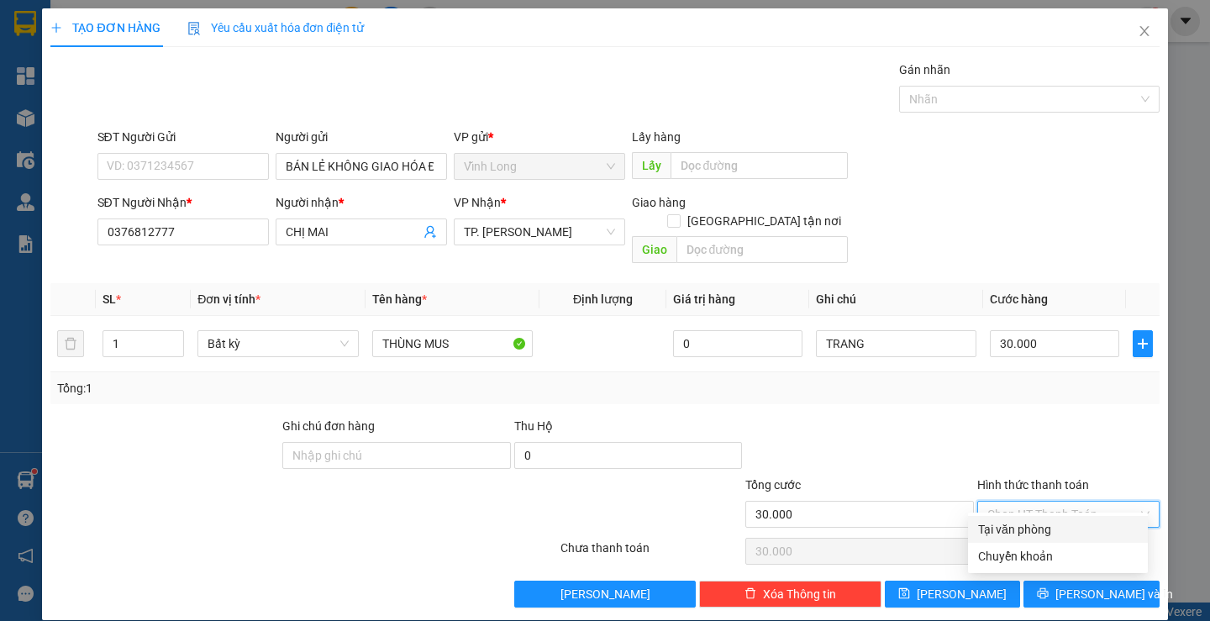
type input "0"
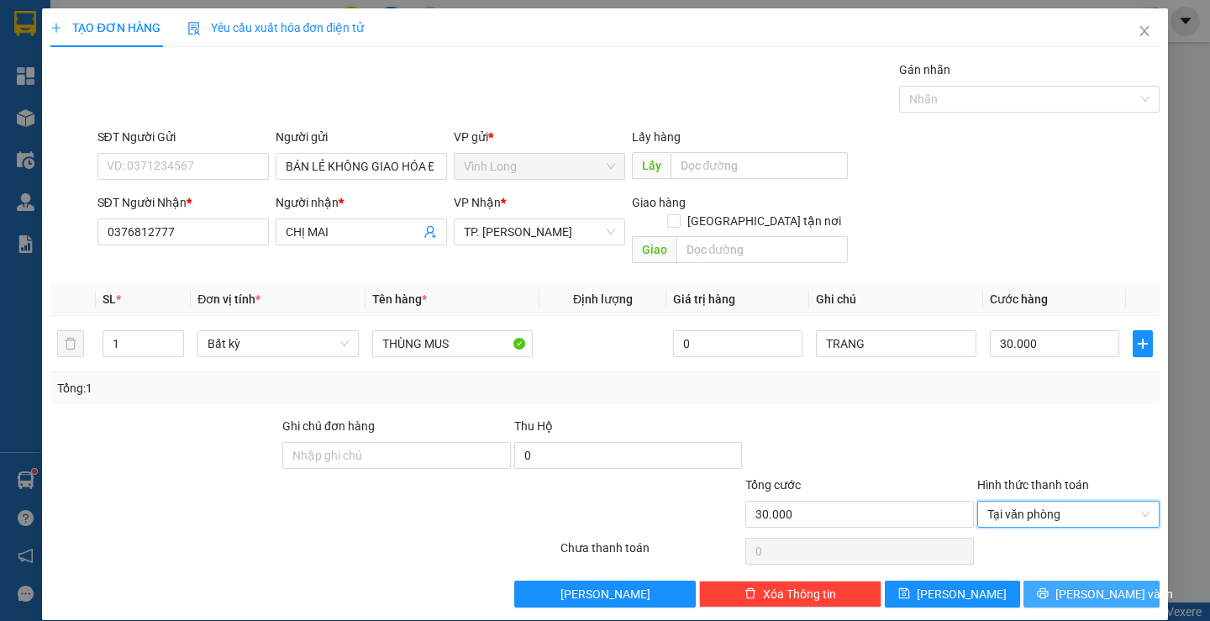
click at [1070, 585] on span "Lưu và In" at bounding box center [1115, 594] width 118 height 18
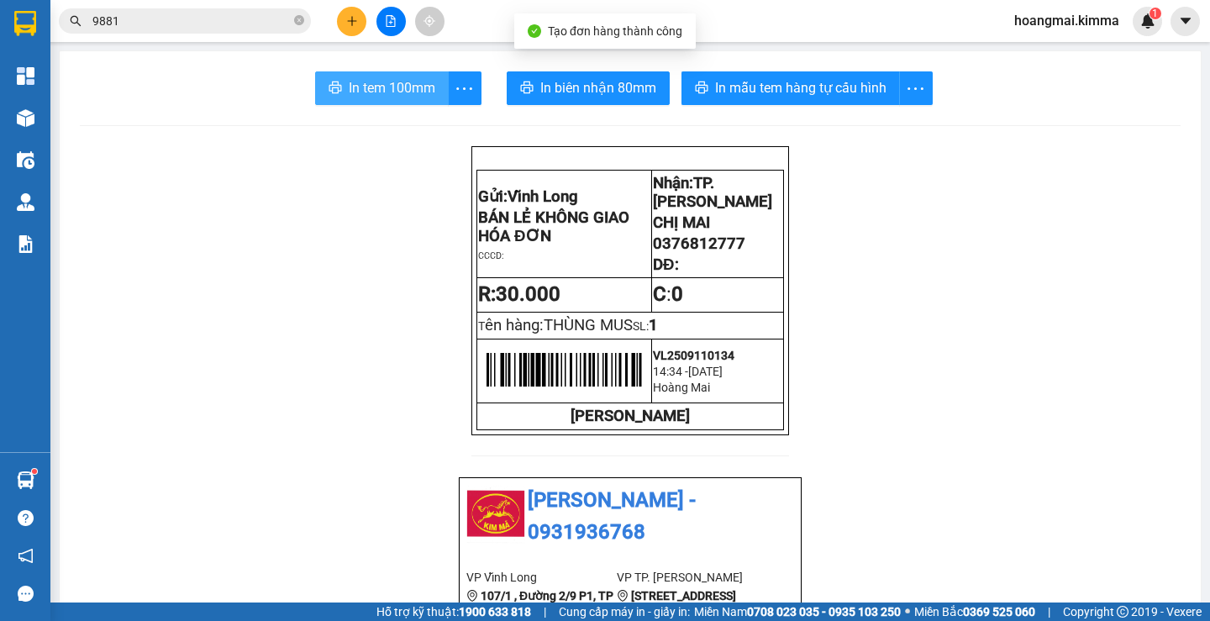
click at [399, 86] on span "In tem 100mm" at bounding box center [392, 87] width 87 height 21
